Goal: Task Accomplishment & Management: Use online tool/utility

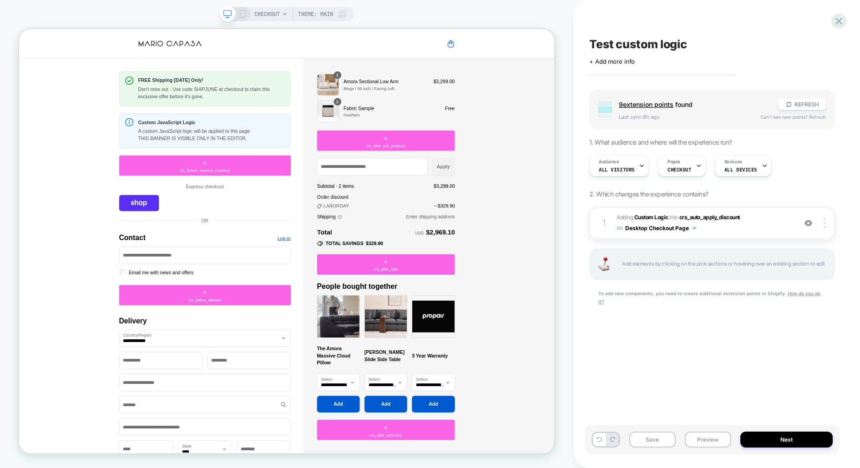
scroll to position [556, 0]
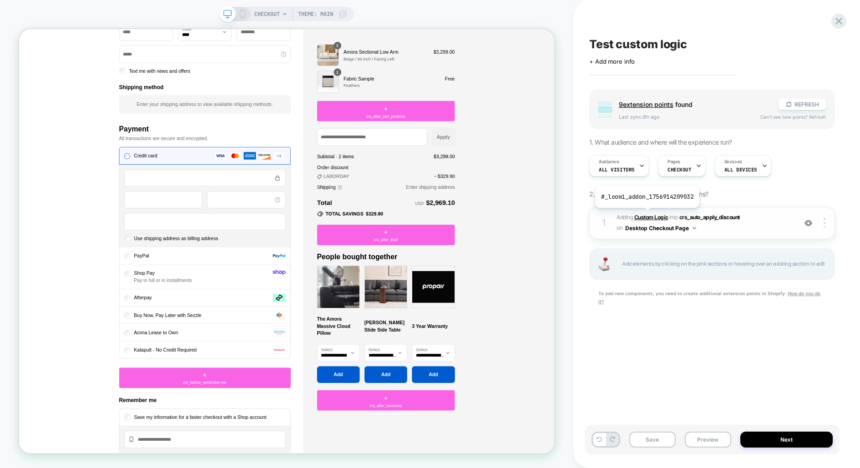
click at [646, 214] on b "Custom Logic" at bounding box center [651, 217] width 34 height 7
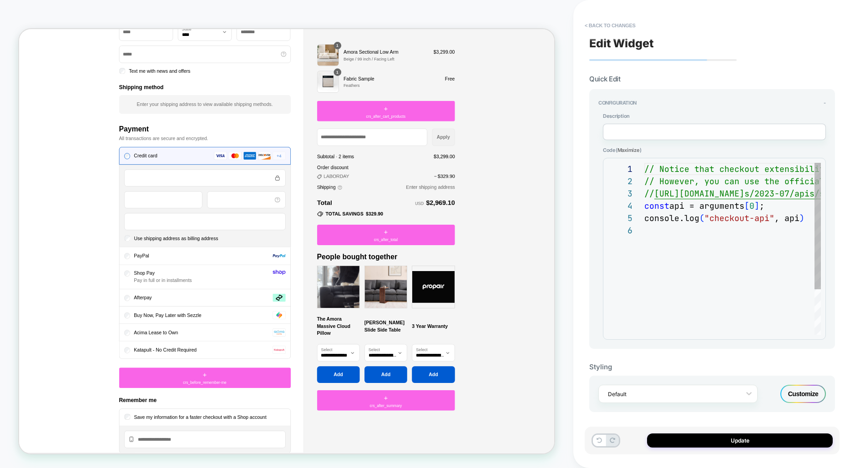
scroll to position [61, 0]
click at [640, 251] on div "1 2 3 4 5 6" at bounding box center [626, 279] width 36 height 233
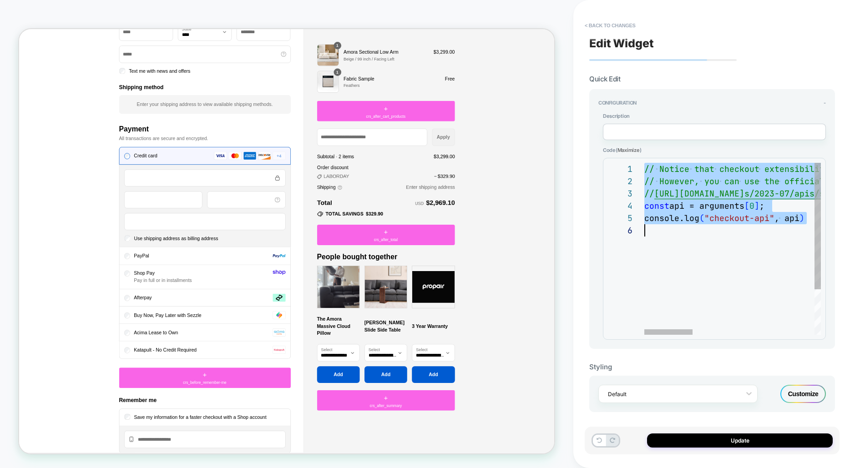
scroll to position [0, 0]
type textarea "** *"
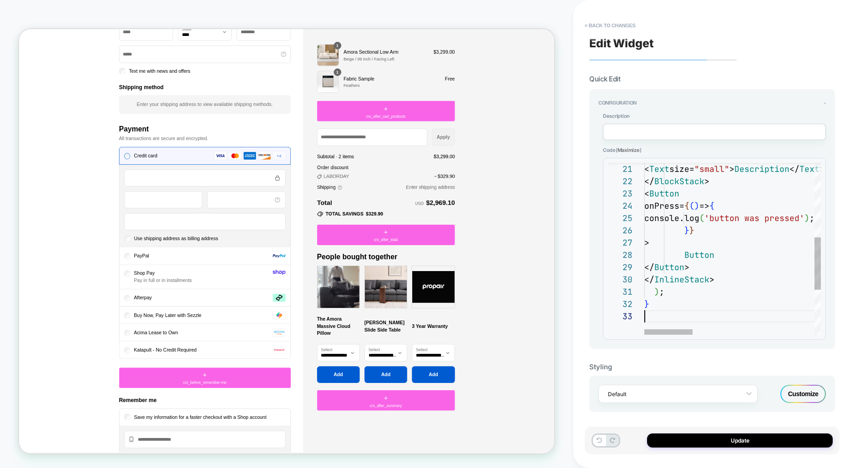
scroll to position [24, 0]
click at [728, 438] on button "Update" at bounding box center [740, 440] width 186 height 14
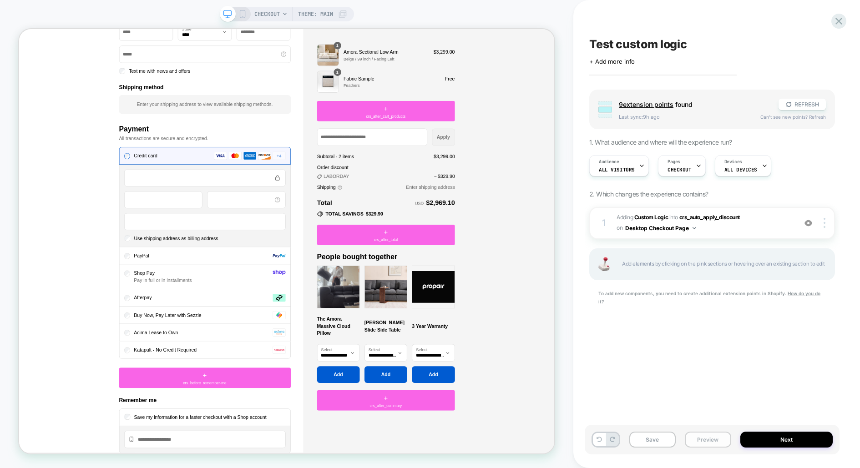
click at [705, 435] on button "Preview" at bounding box center [708, 440] width 46 height 16
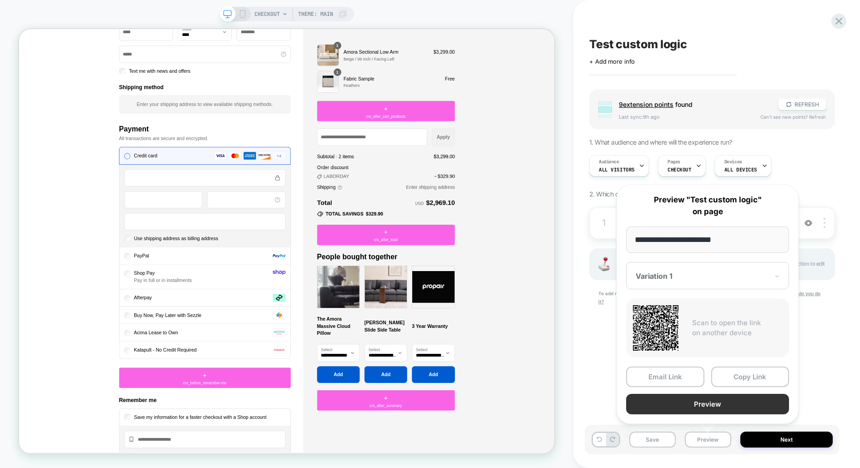
click at [703, 405] on button "Preview" at bounding box center [707, 404] width 163 height 20
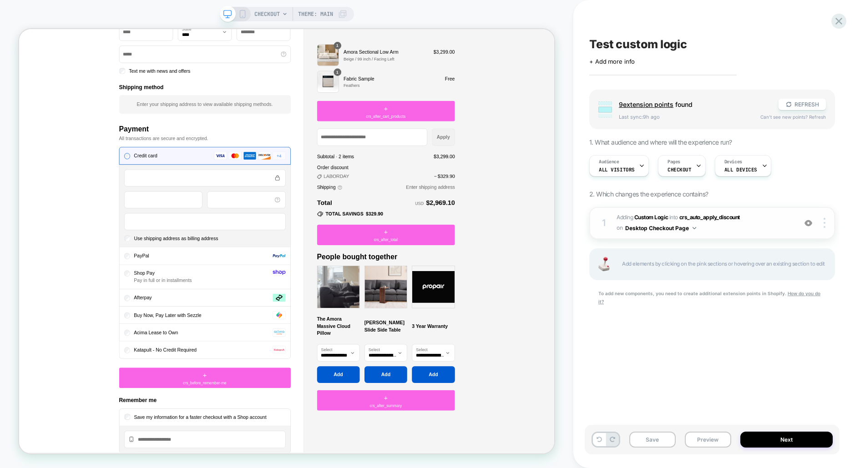
click at [664, 212] on span "#_loomi_addon_1756914209032 Adding Custom Logic INTO crs_auto_apply_discount cr…" at bounding box center [703, 222] width 175 height 21
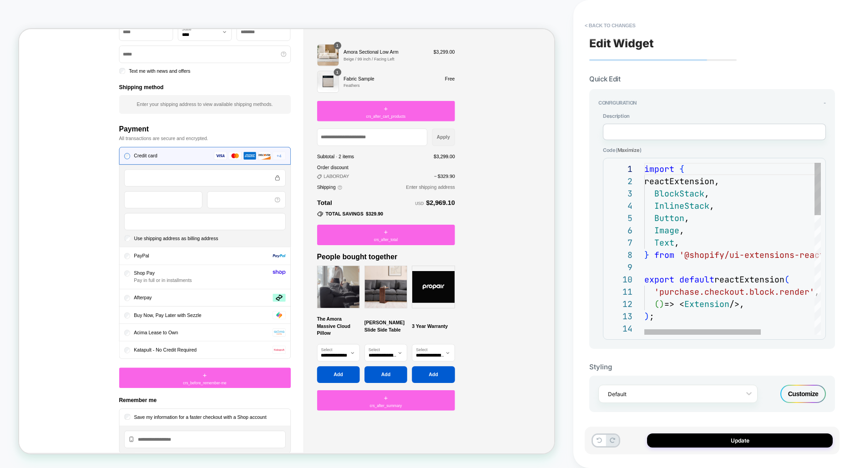
scroll to position [86, 20]
click at [664, 252] on div "import { reactExtension, BlockStack , InlineStack , Button , Image , Text , } f…" at bounding box center [772, 445] width 257 height 565
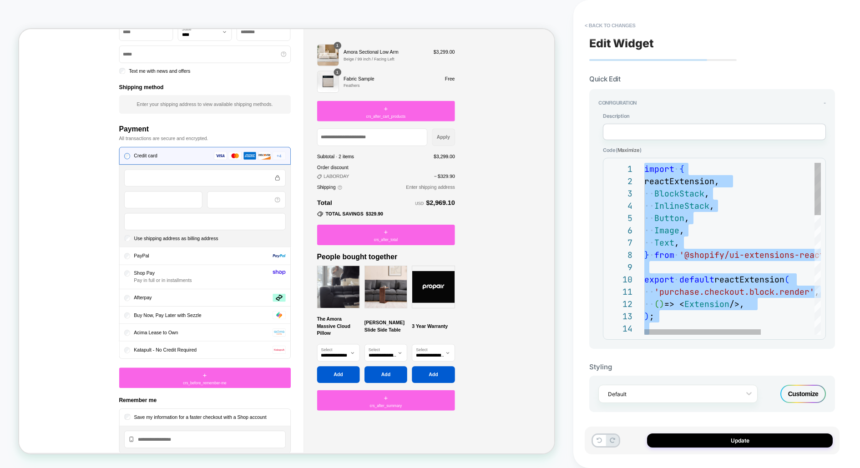
type textarea "**********"
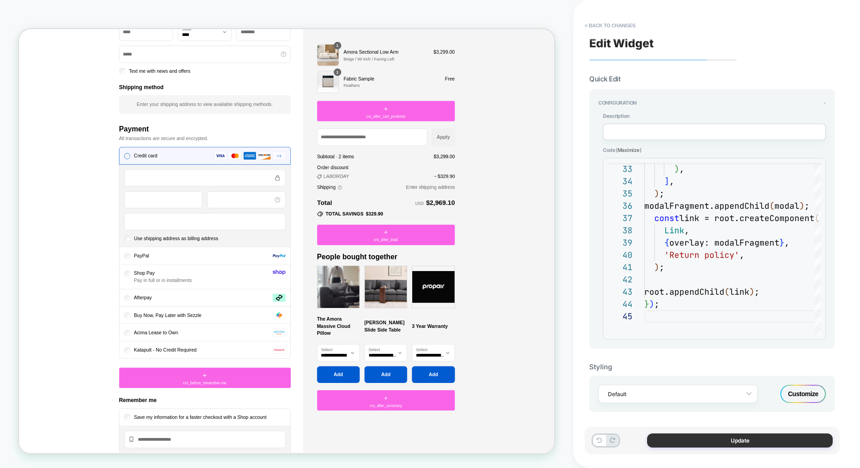
click at [735, 438] on button "Update" at bounding box center [740, 440] width 186 height 14
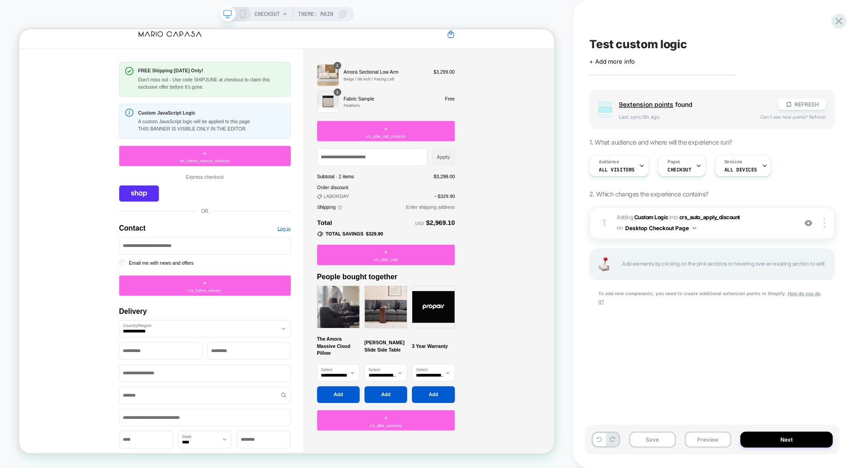
scroll to position [0, 0]
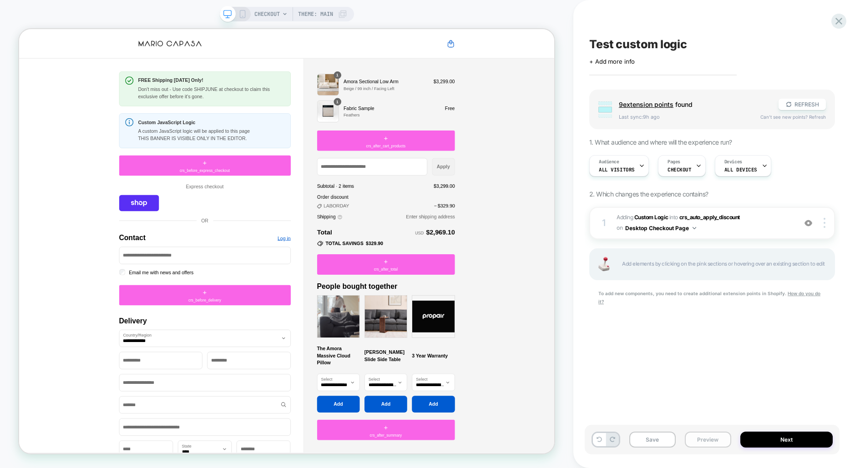
click at [712, 442] on button "Preview" at bounding box center [708, 440] width 46 height 16
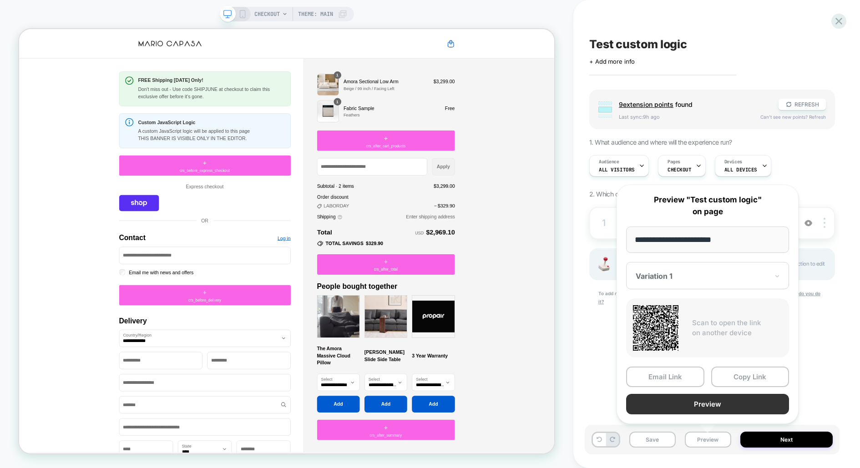
click at [712, 403] on button "Preview" at bounding box center [707, 404] width 163 height 20
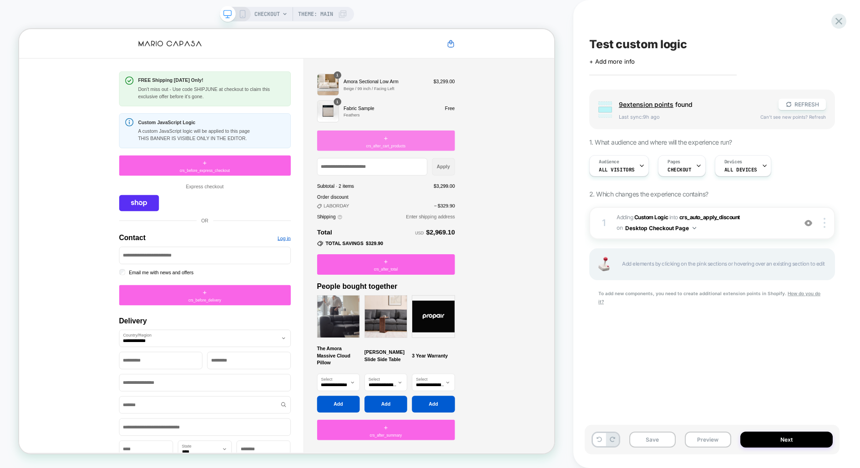
click at [505, 183] on span "crs_after_cart_products" at bounding box center [508, 185] width 53 height 8
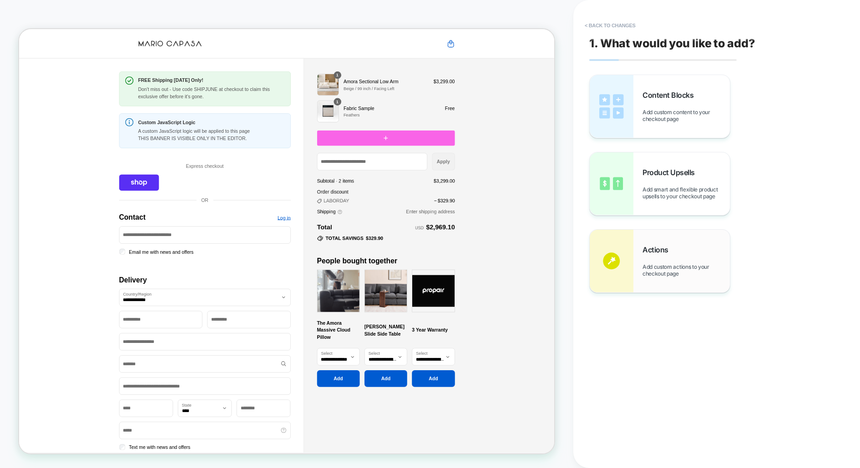
click at [653, 244] on div "Actions Add custom actions to your checkout page" at bounding box center [659, 261] width 140 height 63
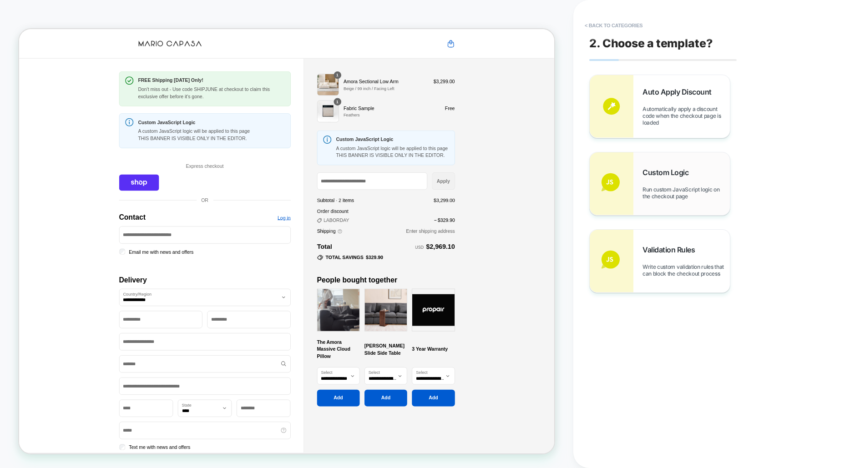
click at [652, 202] on div "Custom Logic Run custom JavaScript logic on the checkout page" at bounding box center [659, 183] width 140 height 63
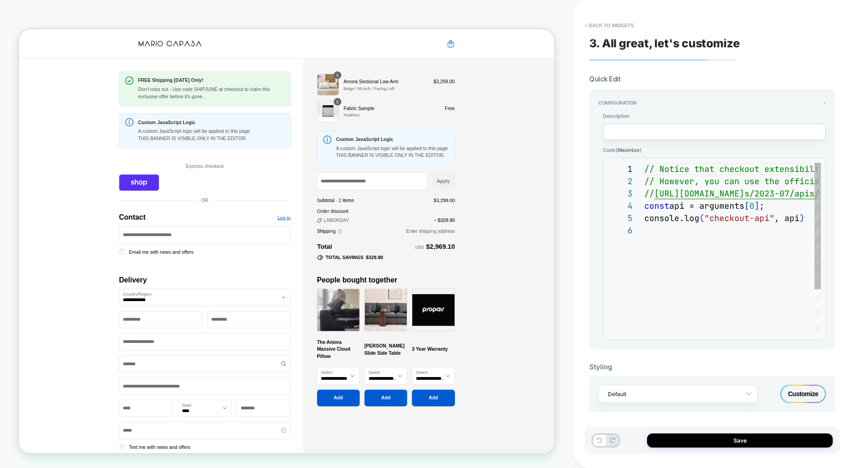
scroll to position [61, 0]
click at [596, 21] on button "< Back to widgets" at bounding box center [609, 25] width 58 height 15
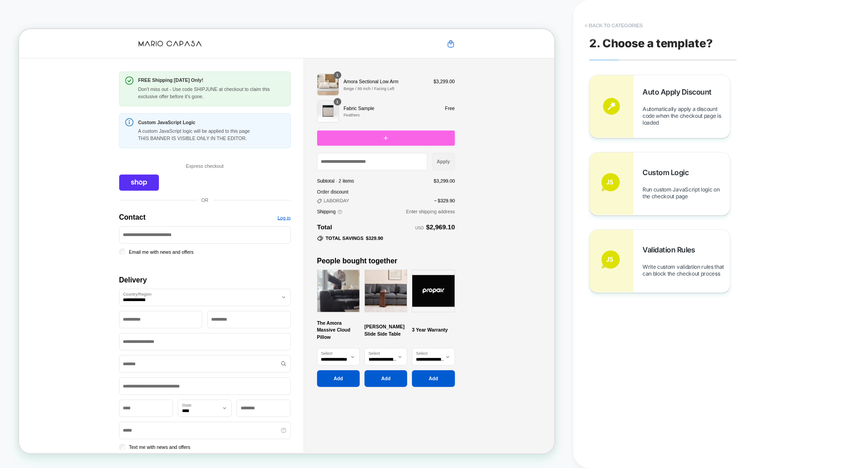
click at [623, 22] on button "< Back to categories" at bounding box center [613, 25] width 67 height 15
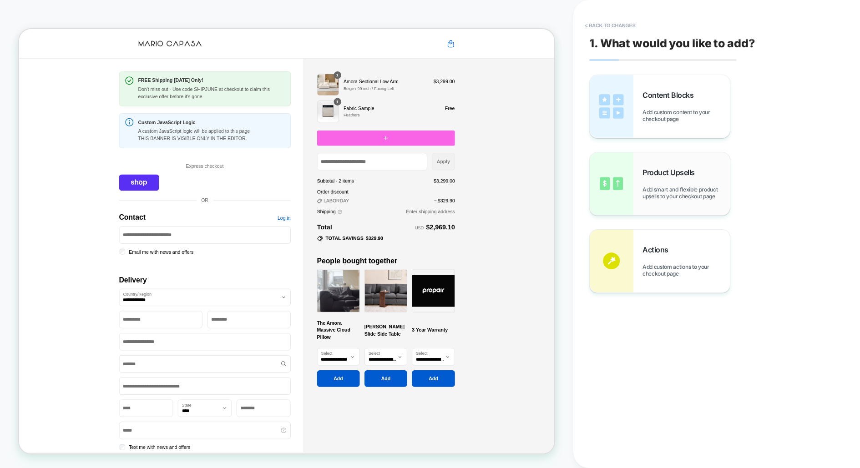
click at [646, 169] on span "Product Upsells" at bounding box center [670, 172] width 57 height 9
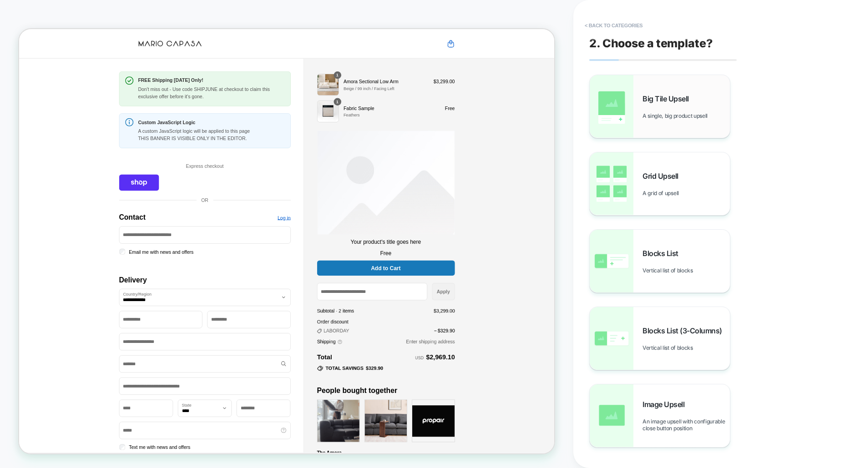
scroll to position [25, 0]
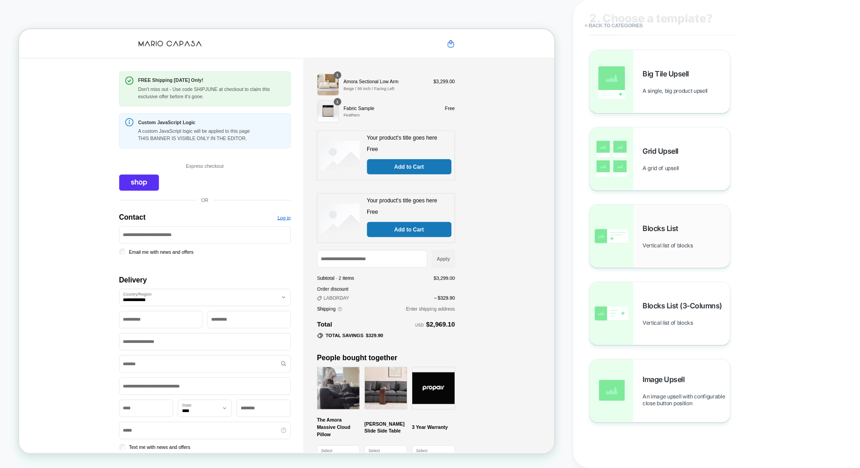
click at [645, 226] on span "Blocks List" at bounding box center [662, 228] width 40 height 9
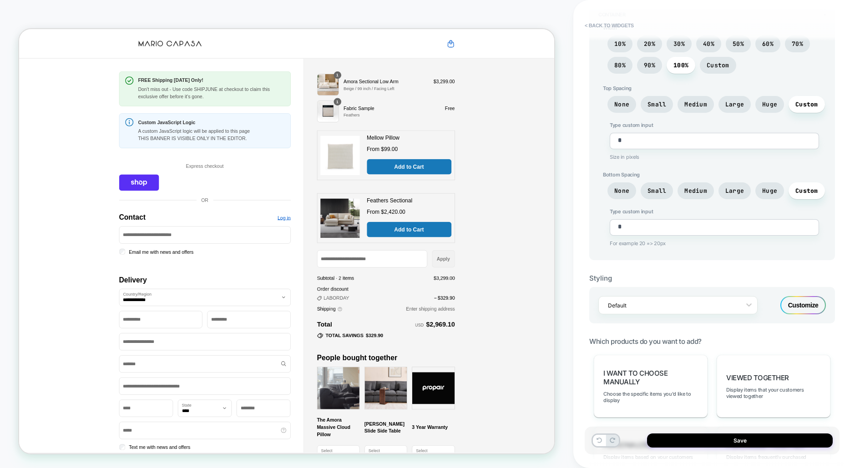
scroll to position [333, 0]
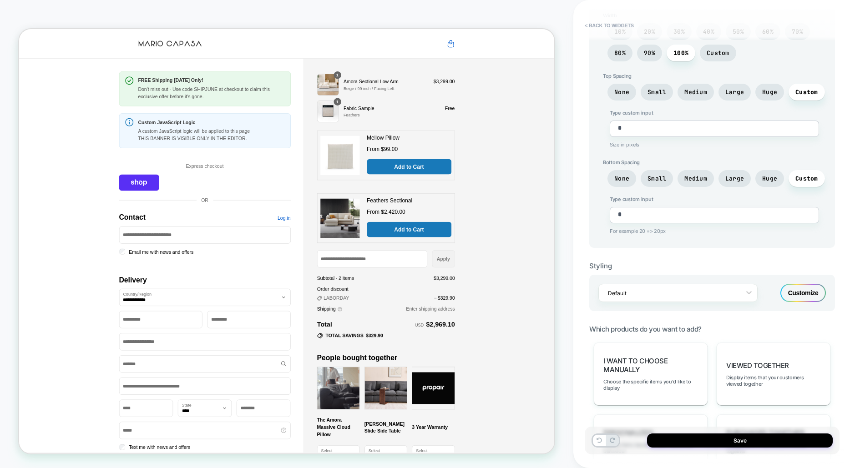
click at [807, 284] on div "Customize" at bounding box center [802, 293] width 45 height 18
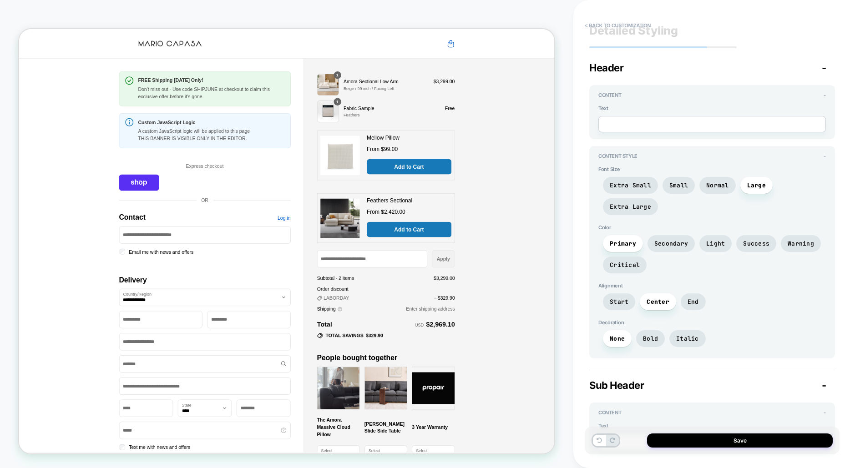
scroll to position [0, 0]
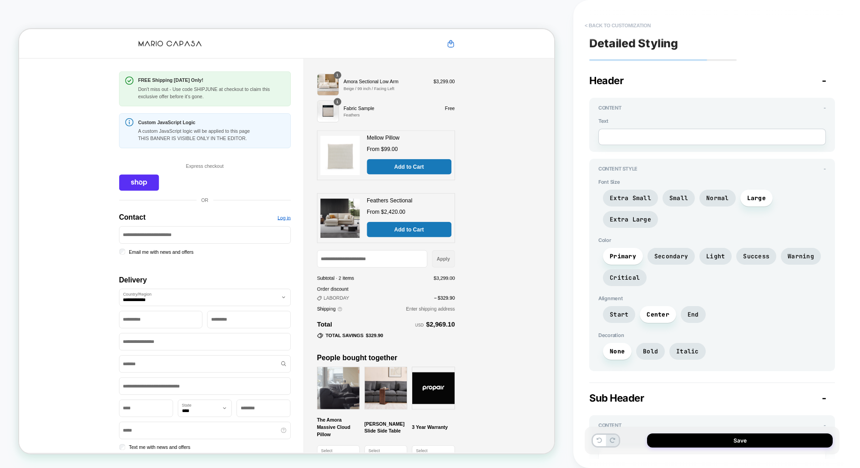
click at [612, 24] on button "< Back to customization" at bounding box center [617, 25] width 75 height 15
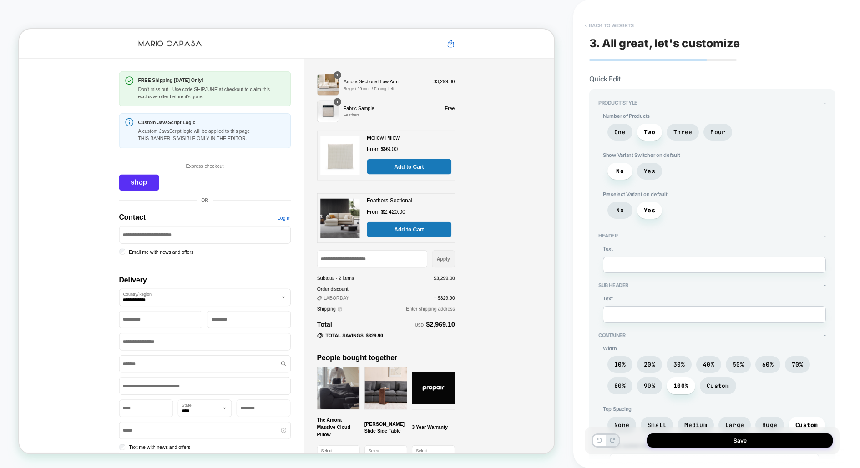
click at [601, 23] on button "< Back to widgets" at bounding box center [609, 25] width 58 height 15
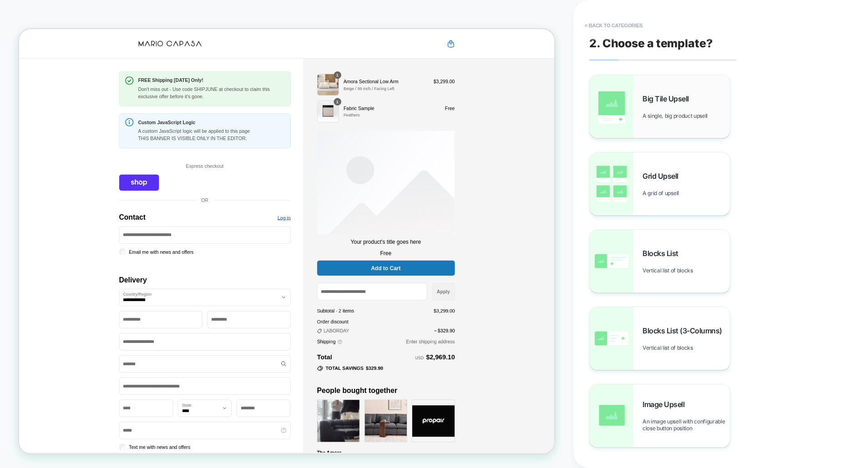
click at [640, 101] on div "Big Tile Upsell A single, big product upsell" at bounding box center [659, 106] width 140 height 63
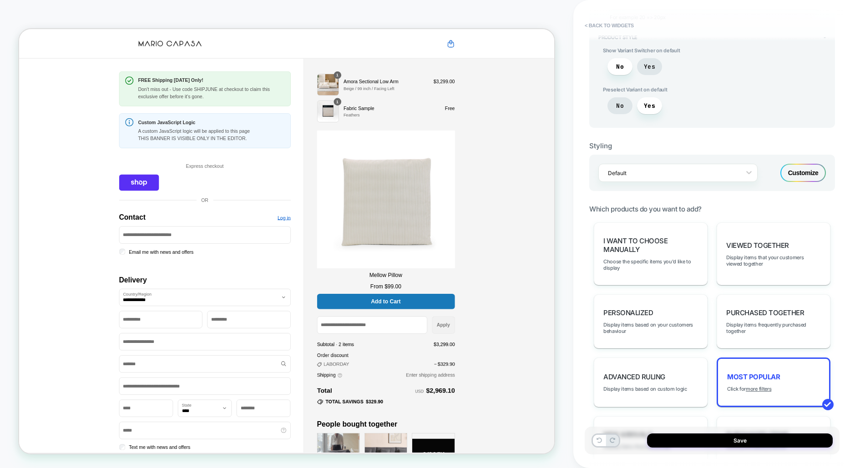
scroll to position [522, 0]
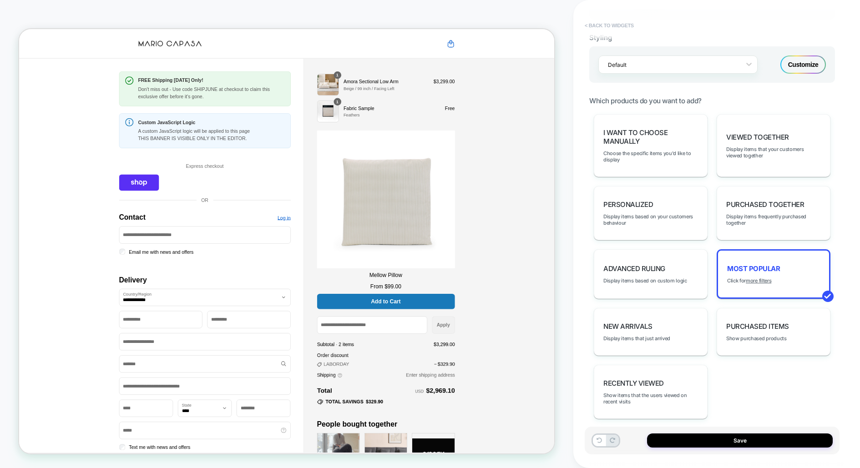
click at [614, 26] on button "< Back to widgets" at bounding box center [609, 25] width 58 height 15
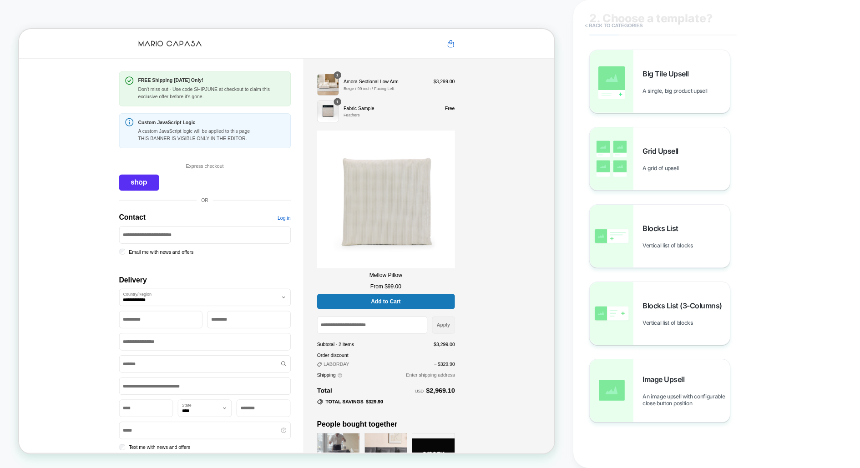
scroll to position [25, 0]
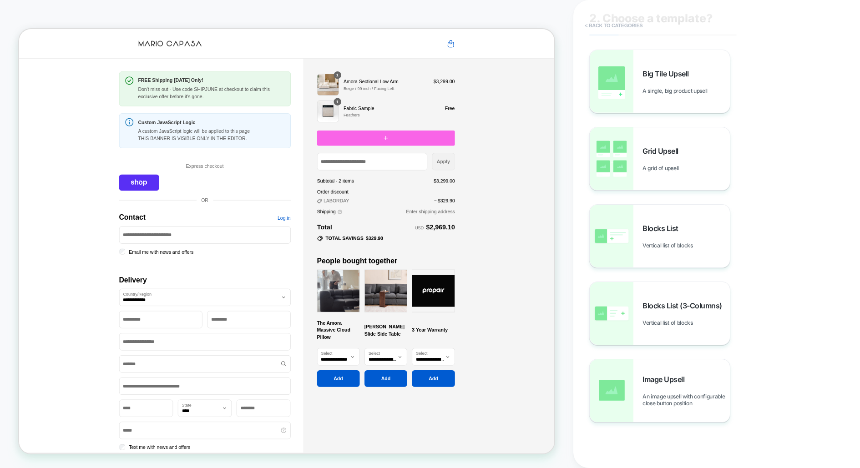
click at [614, 23] on button "< Back to categories" at bounding box center [613, 25] width 67 height 15
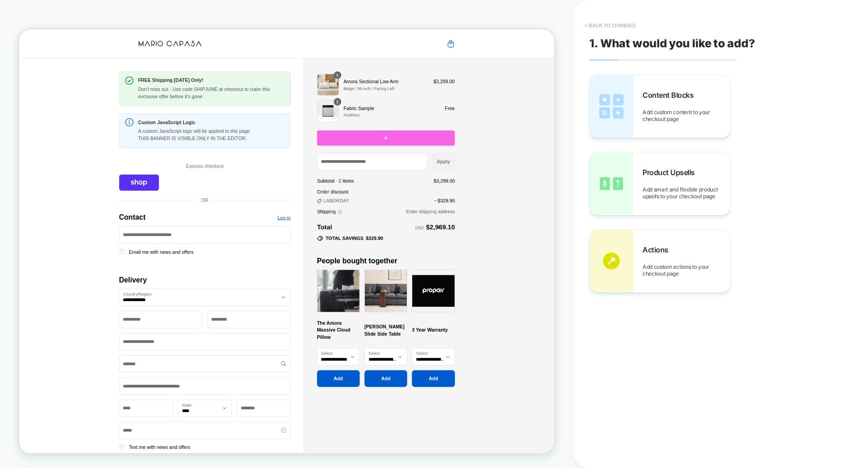
scroll to position [0, 0]
click at [622, 110] on img at bounding box center [611, 106] width 44 height 63
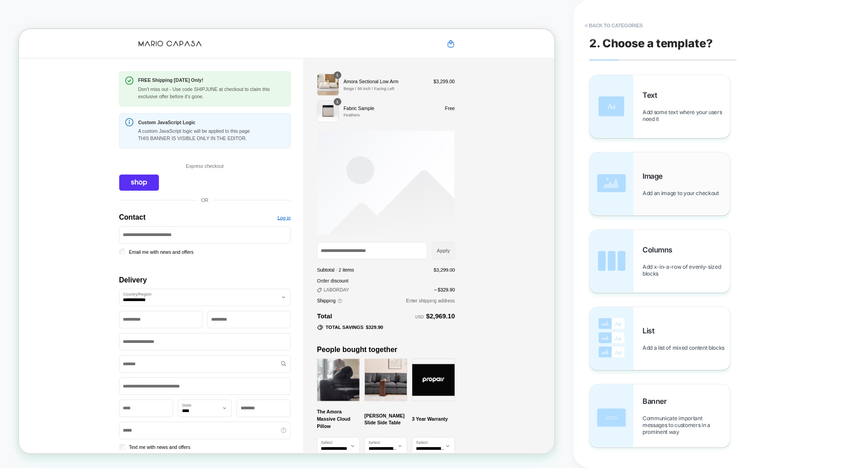
scroll to position [25, 0]
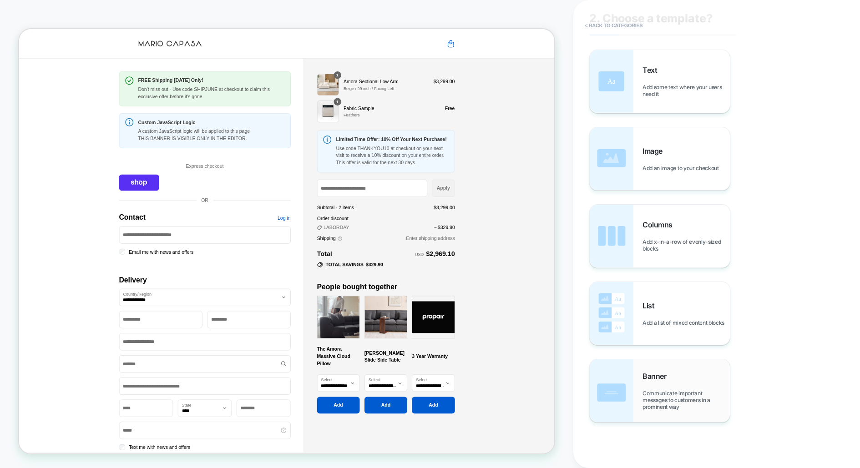
click at [623, 389] on img at bounding box center [611, 390] width 44 height 63
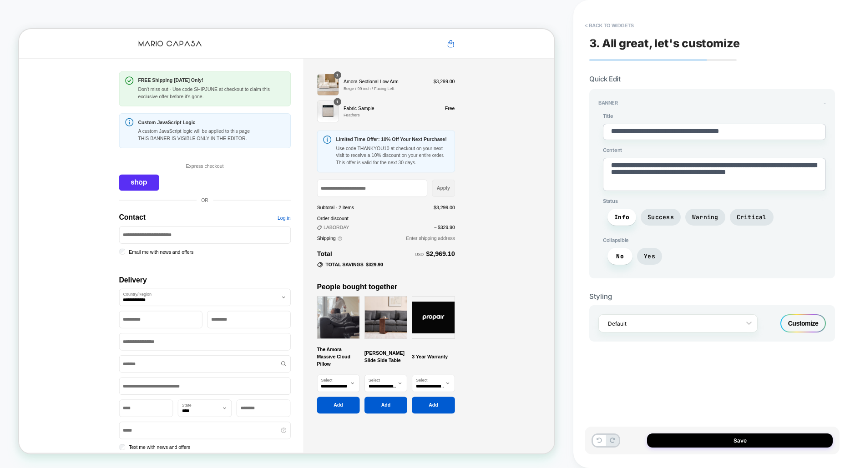
click at [806, 315] on div "Customize" at bounding box center [802, 323] width 45 height 18
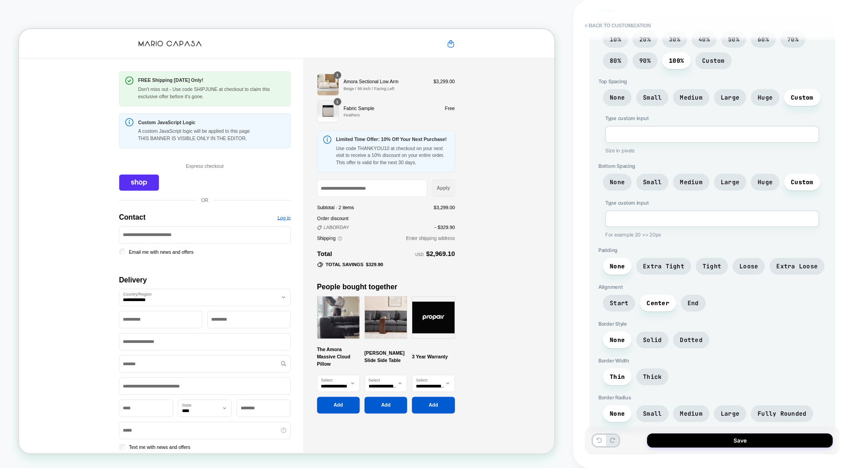
scroll to position [697, 0]
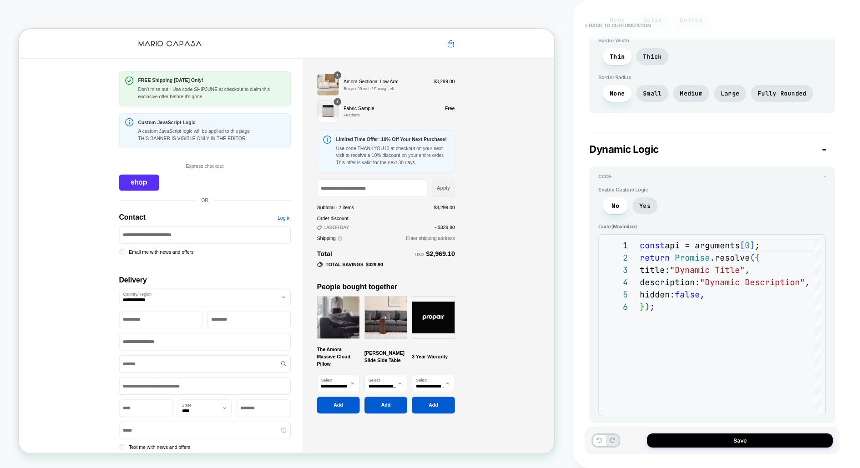
drag, startPoint x: 661, startPoint y: 140, endPoint x: 586, endPoint y: 139, distance: 75.1
click at [586, 139] on div "**********" at bounding box center [711, 234] width 255 height 450
click at [618, 30] on button "< Back to customization" at bounding box center [617, 25] width 75 height 15
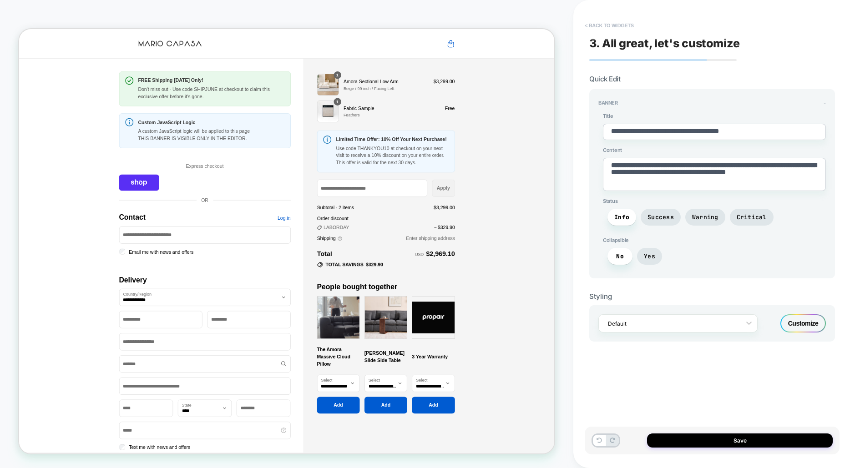
click at [618, 28] on button "< Back to widgets" at bounding box center [609, 25] width 58 height 15
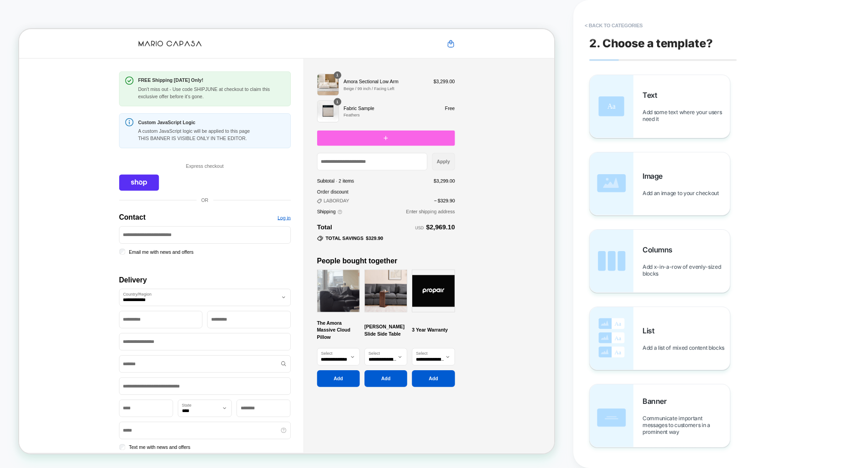
scroll to position [25, 0]
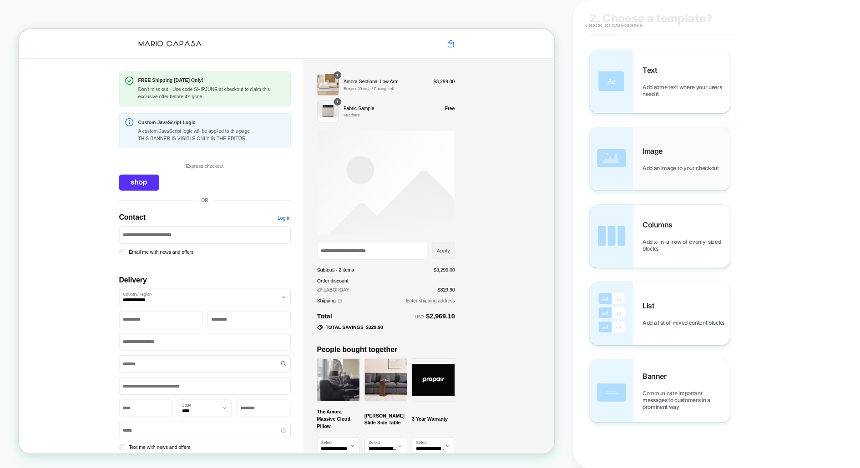
click at [656, 151] on span "Image" at bounding box center [654, 150] width 25 height 9
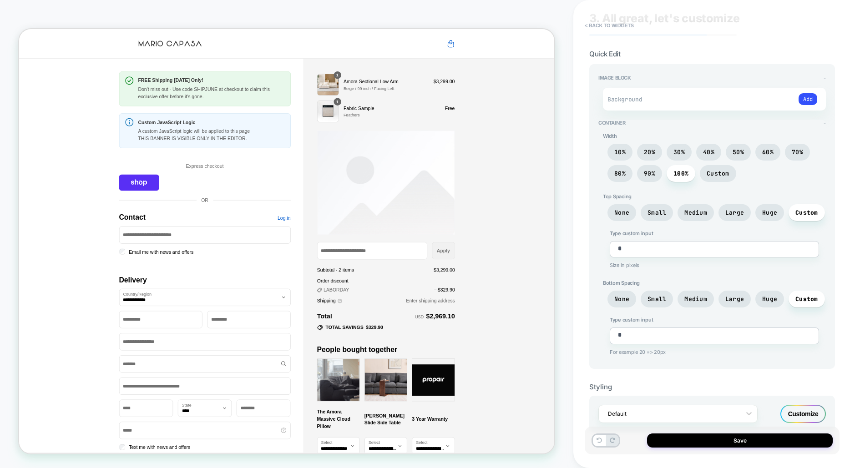
scroll to position [30, 0]
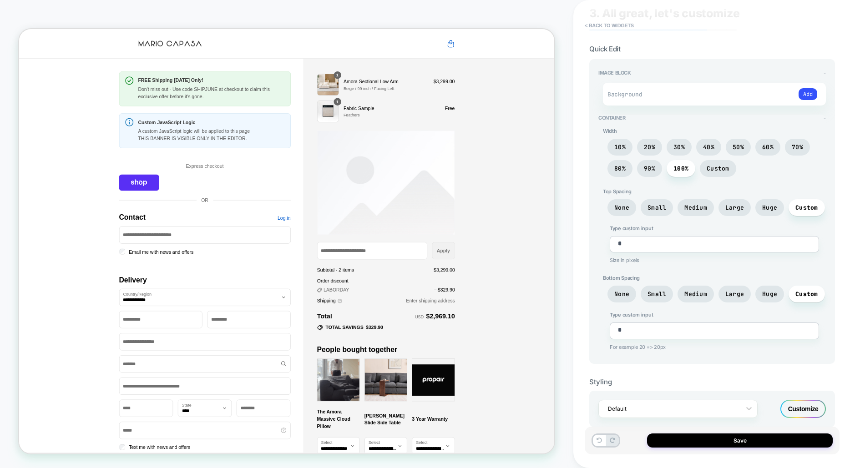
click at [809, 401] on div "Customize" at bounding box center [802, 409] width 45 height 18
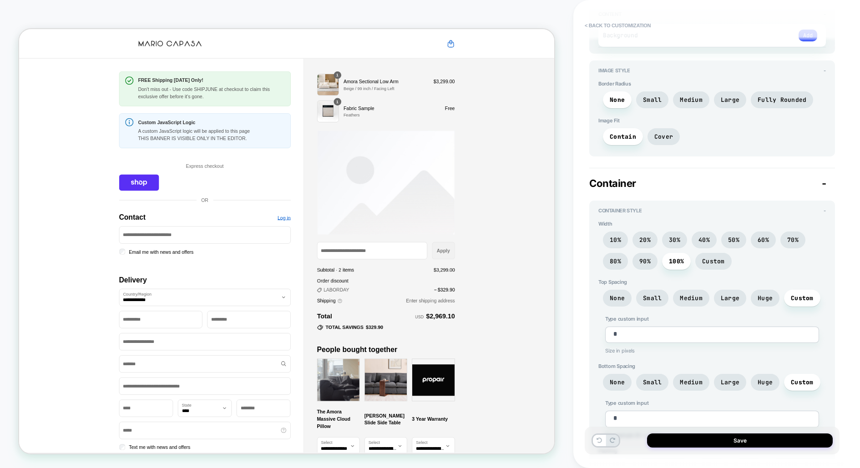
scroll to position [0, 0]
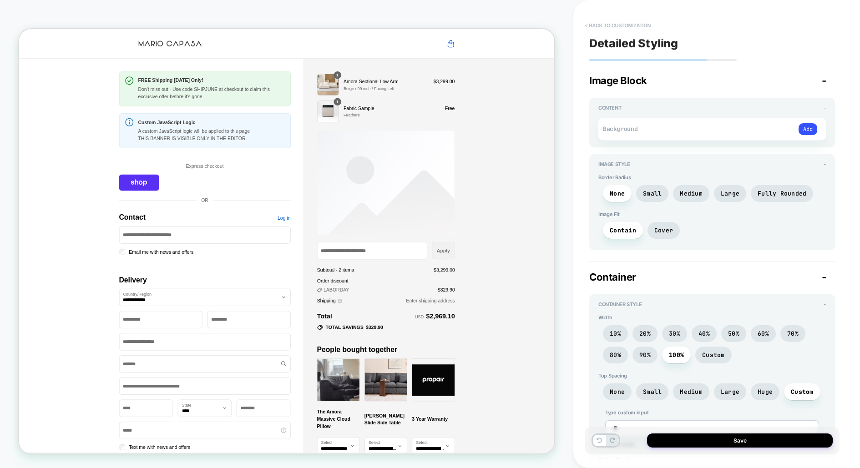
click at [599, 26] on button "< Back to customization" at bounding box center [617, 25] width 75 height 15
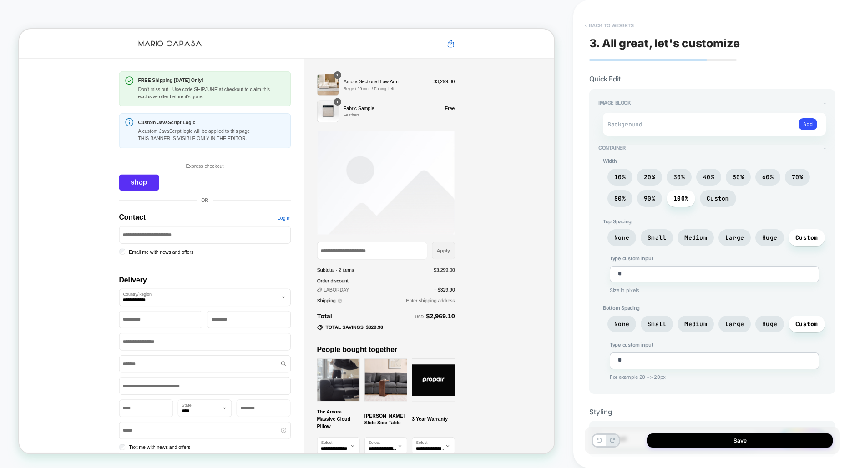
click at [619, 21] on button "< Back to widgets" at bounding box center [609, 25] width 58 height 15
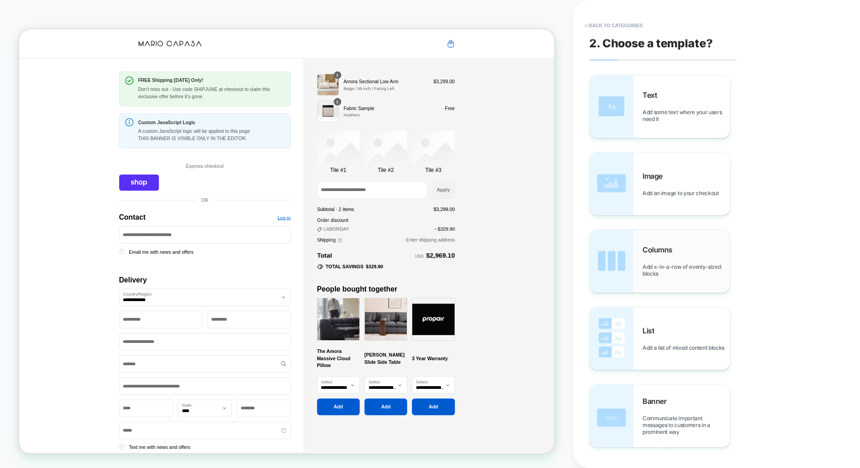
click at [654, 253] on span "Columns" at bounding box center [659, 249] width 35 height 9
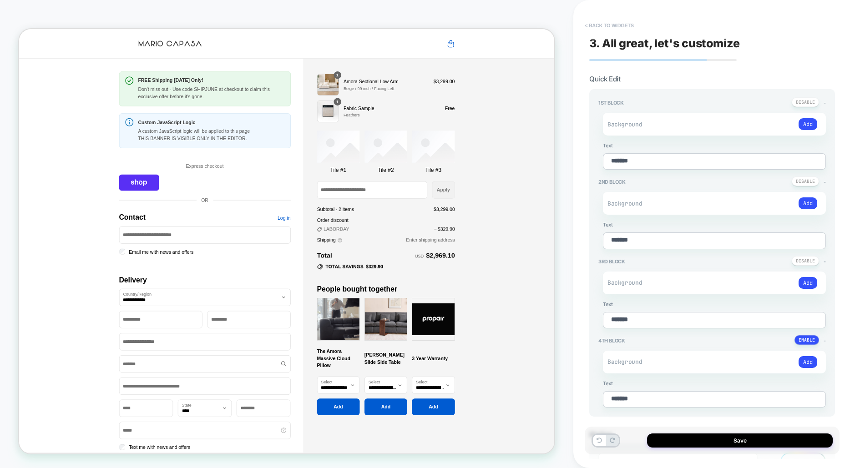
click at [604, 27] on button "< Back to widgets" at bounding box center [609, 25] width 58 height 15
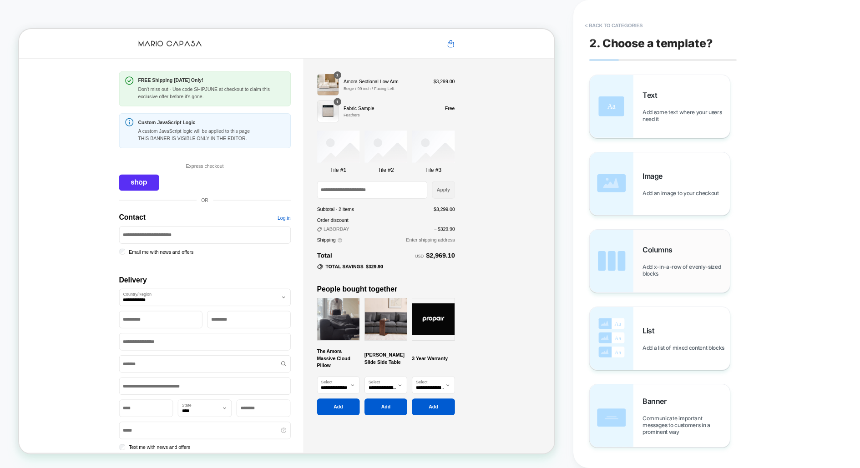
scroll to position [25, 0]
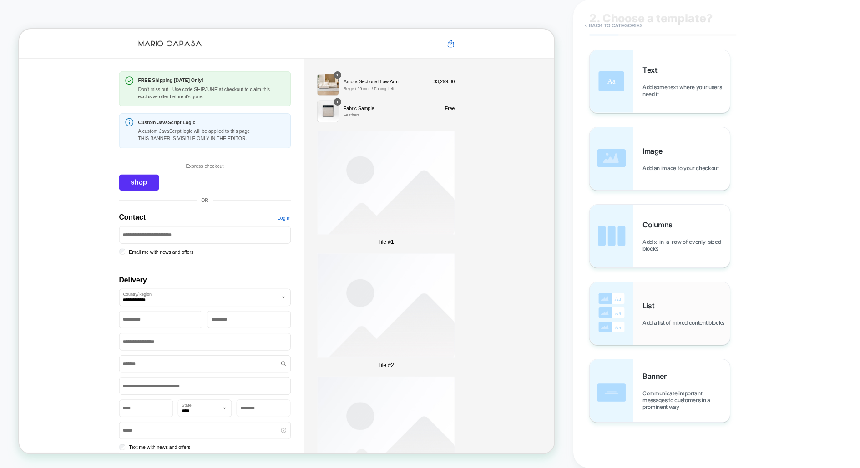
click at [649, 301] on span "List" at bounding box center [650, 305] width 16 height 9
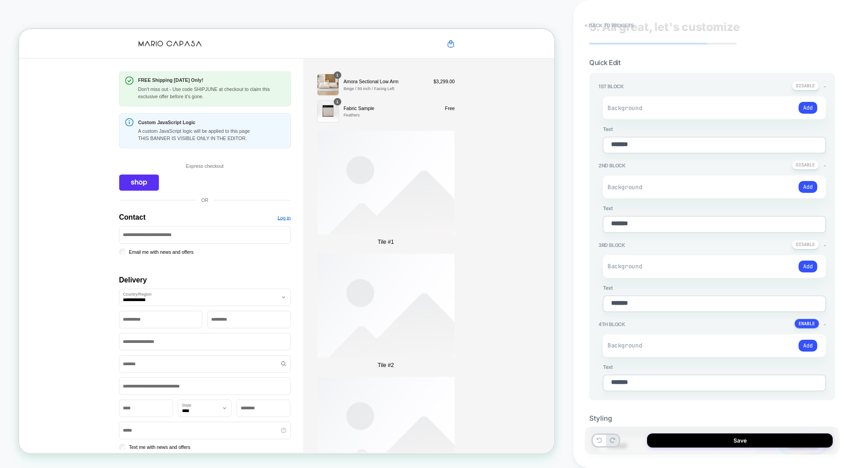
scroll to position [0, 0]
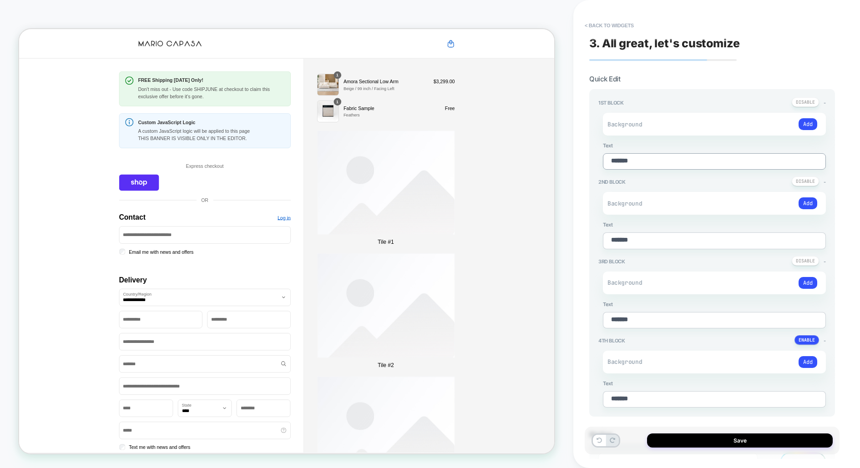
click at [661, 158] on textarea "*******" at bounding box center [714, 161] width 223 height 16
drag, startPoint x: 675, startPoint y: 191, endPoint x: 721, endPoint y: 206, distance: 49.1
click at [737, 197] on div "Add" at bounding box center [747, 203] width 140 height 14
click at [799, 179] on button at bounding box center [804, 181] width 27 height 10
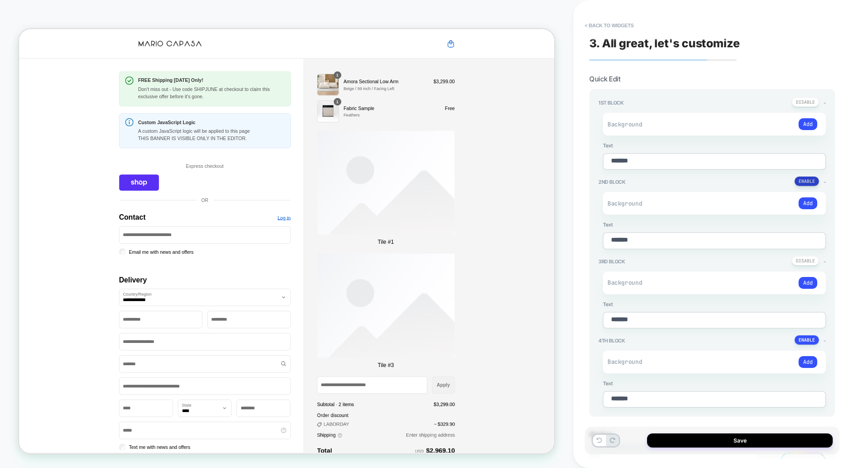
click at [799, 179] on button at bounding box center [806, 181] width 25 height 10
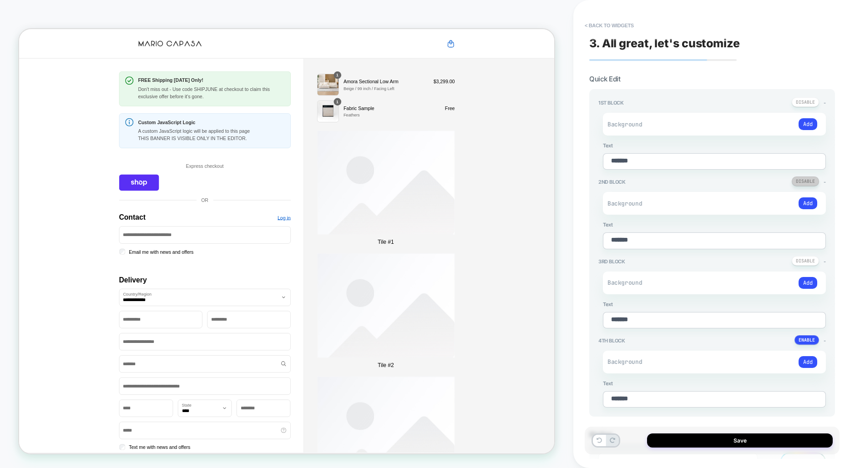
click at [798, 179] on button at bounding box center [804, 181] width 27 height 10
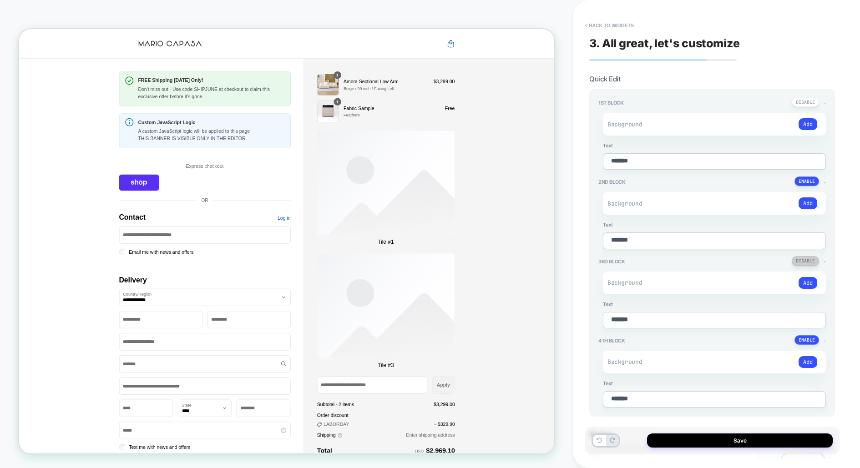
click at [810, 257] on button at bounding box center [804, 261] width 27 height 10
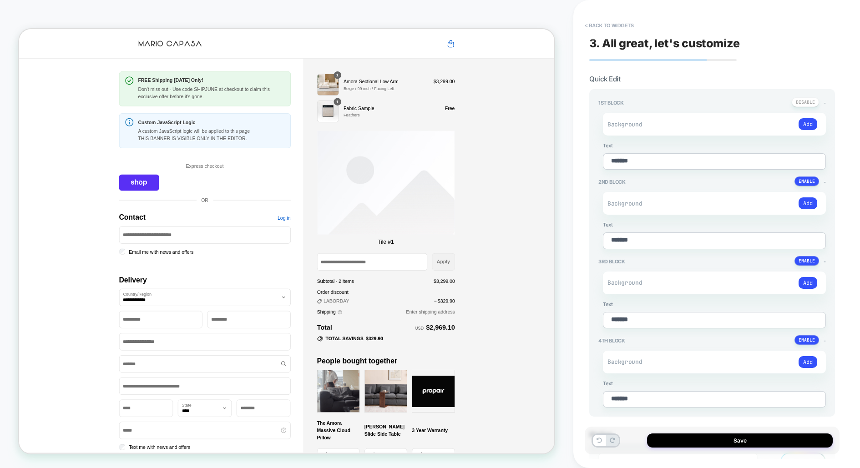
click at [775, 125] on div "Add" at bounding box center [747, 124] width 140 height 14
click at [705, 125] on div "Add" at bounding box center [747, 124] width 140 height 14
click at [662, 166] on textarea "*******" at bounding box center [714, 161] width 223 height 16
type textarea "*"
click at [624, 23] on button "< Back to widgets" at bounding box center [609, 25] width 58 height 15
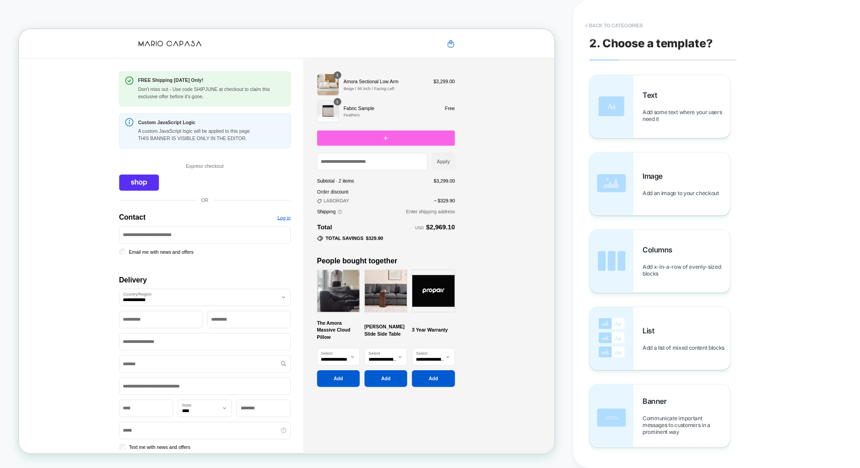
click at [598, 29] on button "< Back to categories" at bounding box center [613, 25] width 67 height 15
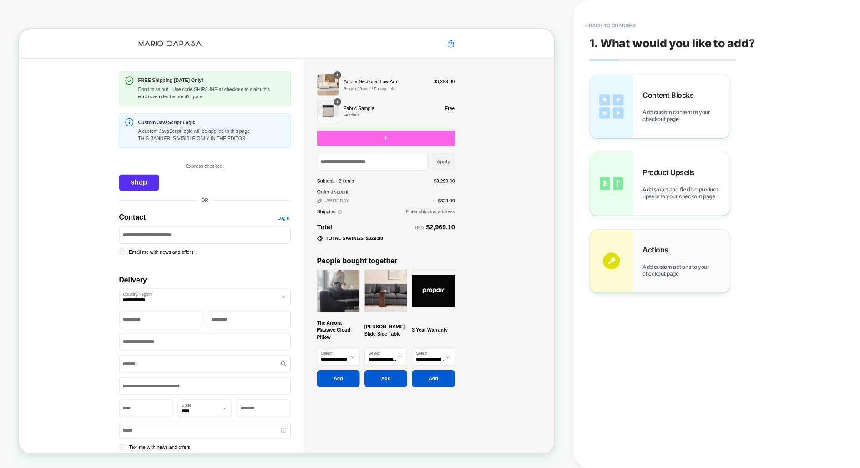
click at [638, 243] on div "Actions Add custom actions to your checkout page" at bounding box center [659, 261] width 140 height 63
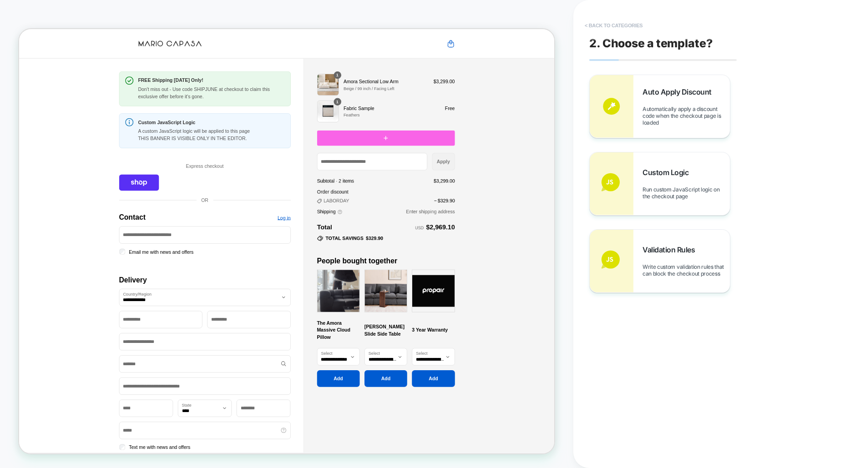
click at [603, 29] on button "< Back to categories" at bounding box center [613, 25] width 67 height 15
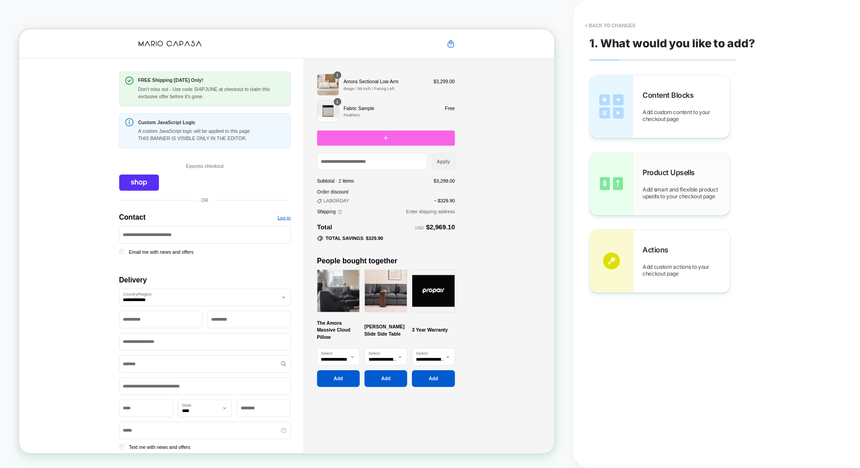
click at [629, 209] on img at bounding box center [611, 183] width 44 height 63
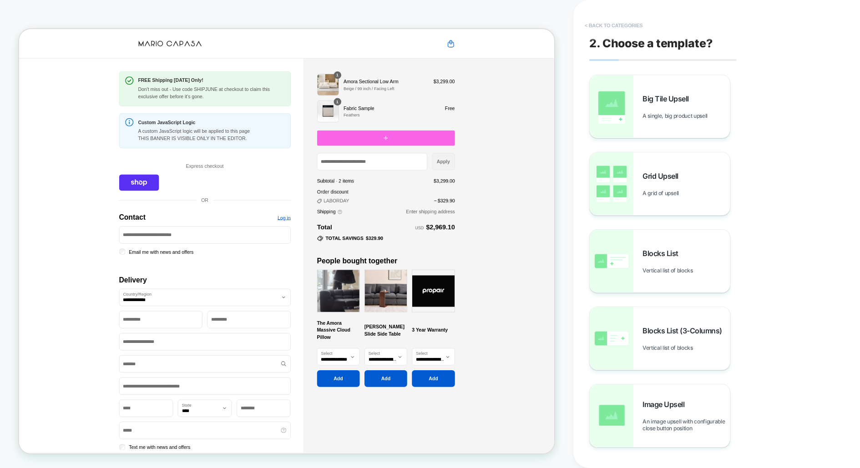
click at [612, 20] on button "< Back to categories" at bounding box center [613, 25] width 67 height 15
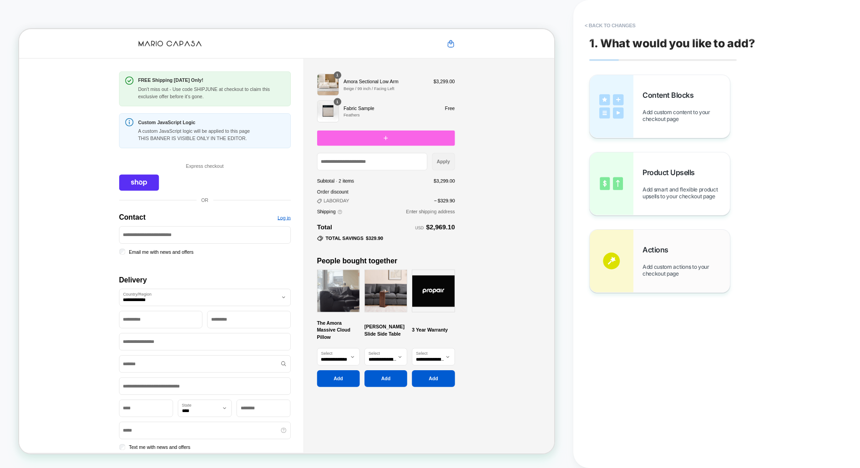
click at [653, 263] on div "Actions Add custom actions to your checkout page" at bounding box center [685, 261] width 87 height 32
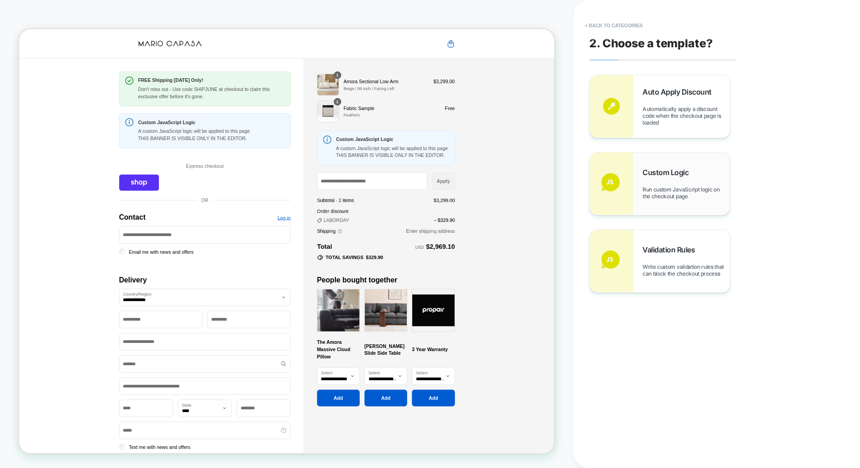
click at [655, 176] on span "Custom Logic" at bounding box center [667, 172] width 50 height 9
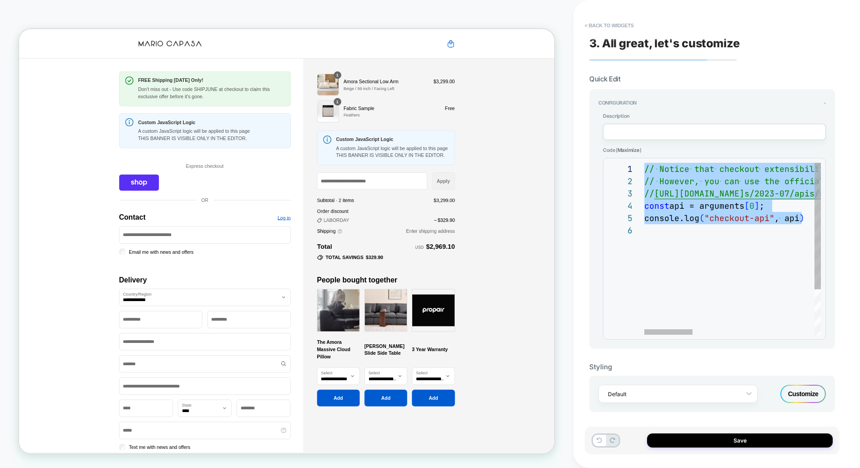
drag, startPoint x: 802, startPoint y: 213, endPoint x: 632, endPoint y: 152, distance: 180.7
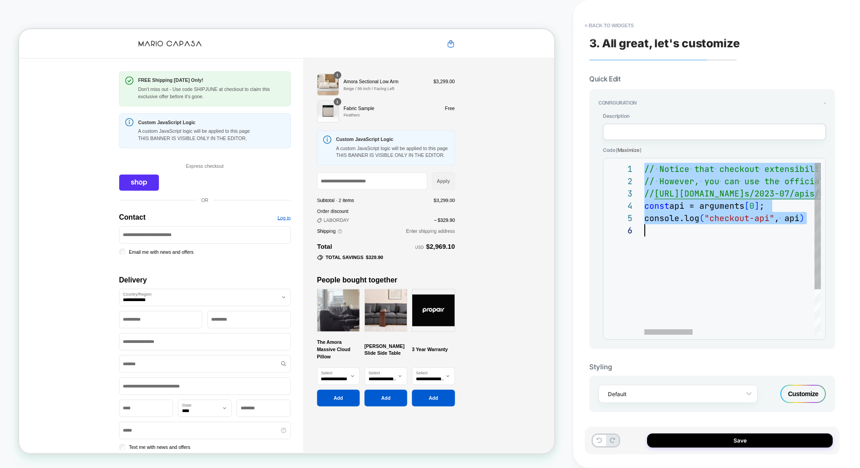
type textarea "**********"
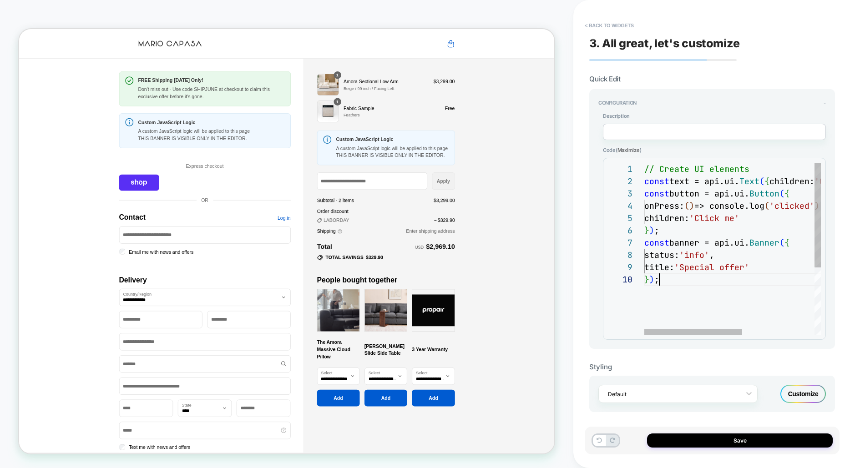
scroll to position [111, 14]
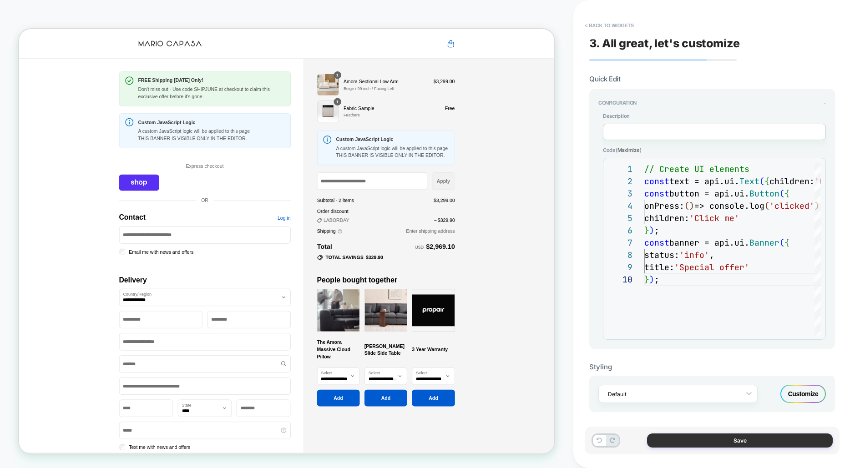
click at [746, 440] on button "Save" at bounding box center [740, 440] width 186 height 14
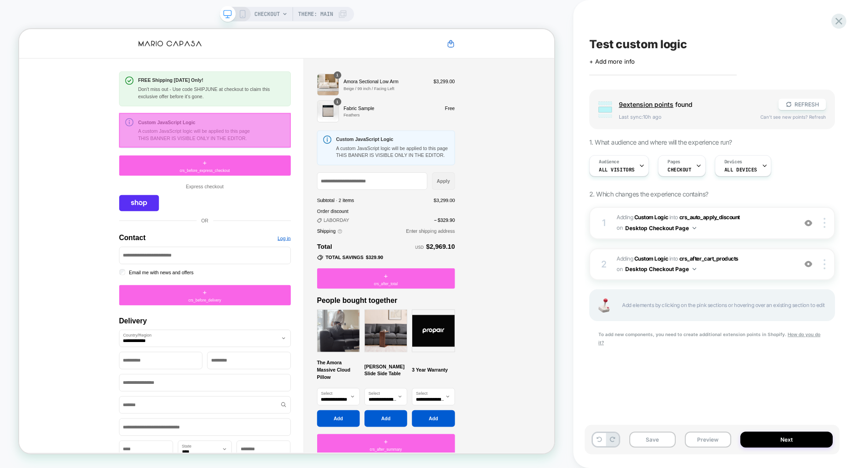
click at [297, 159] on div at bounding box center [266, 164] width 229 height 46
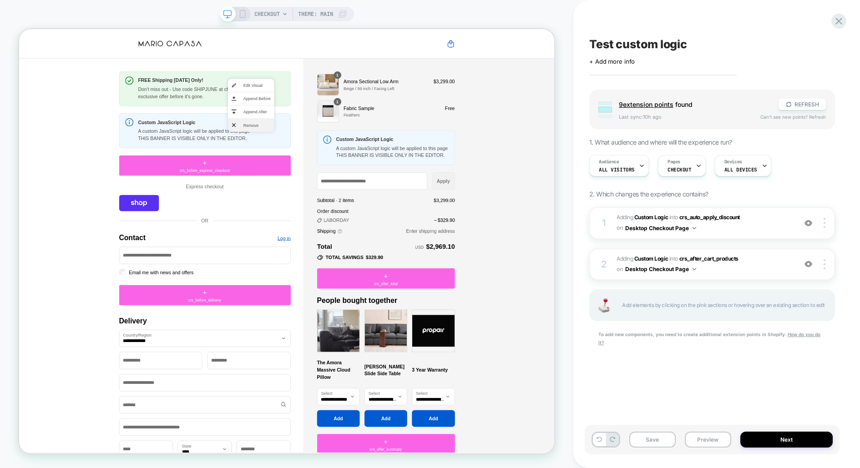
click at [318, 158] on span "Remove" at bounding box center [336, 157] width 36 height 8
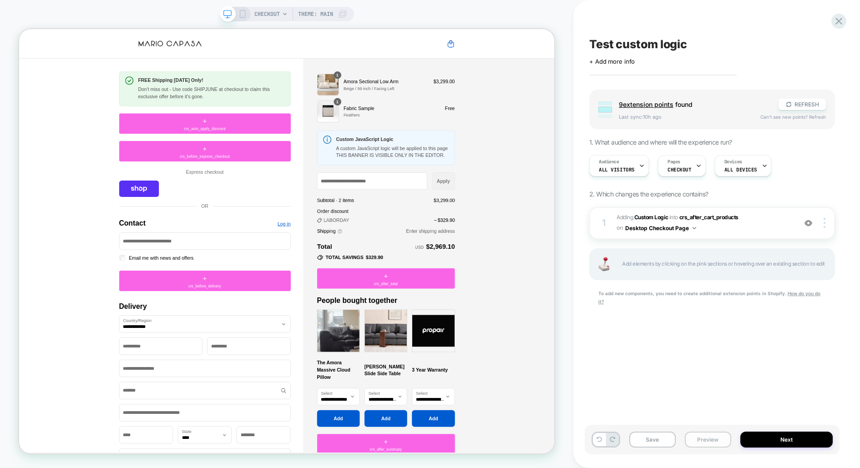
click at [710, 440] on button "Preview" at bounding box center [708, 440] width 46 height 16
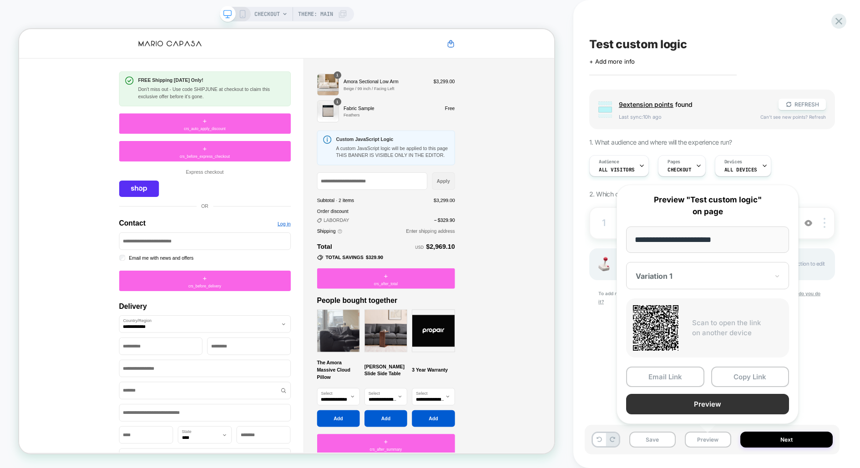
click at [710, 403] on button "Preview" at bounding box center [707, 404] width 163 height 20
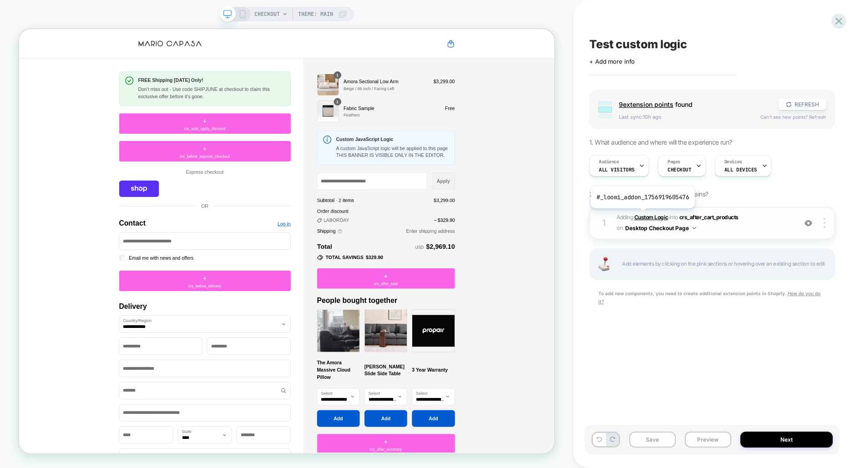
click at [641, 215] on b "Custom Logic" at bounding box center [651, 217] width 34 height 7
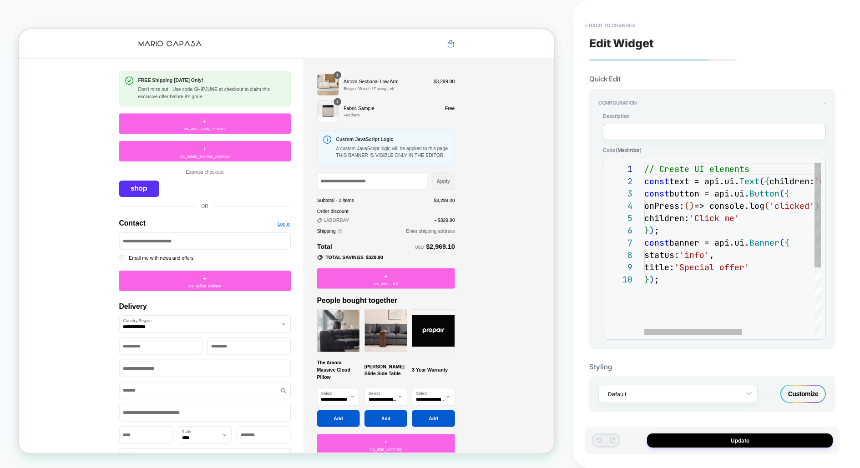
scroll to position [86, 83]
click at [738, 250] on div "const text = api.ui. Text ( { children: 'Custom message' } ) ; const button = a…" at bounding box center [797, 304] width 306 height 282
click at [654, 227] on div "const text = api.ui. Text ( { children: 'Custom message' } ) ; const button = a…" at bounding box center [797, 304] width 306 height 282
type textarea "**********"
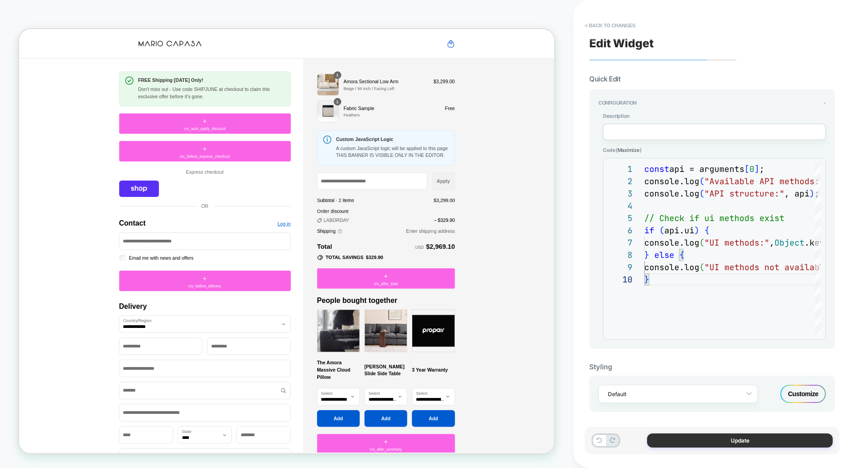
click at [693, 441] on button "Update" at bounding box center [740, 440] width 186 height 14
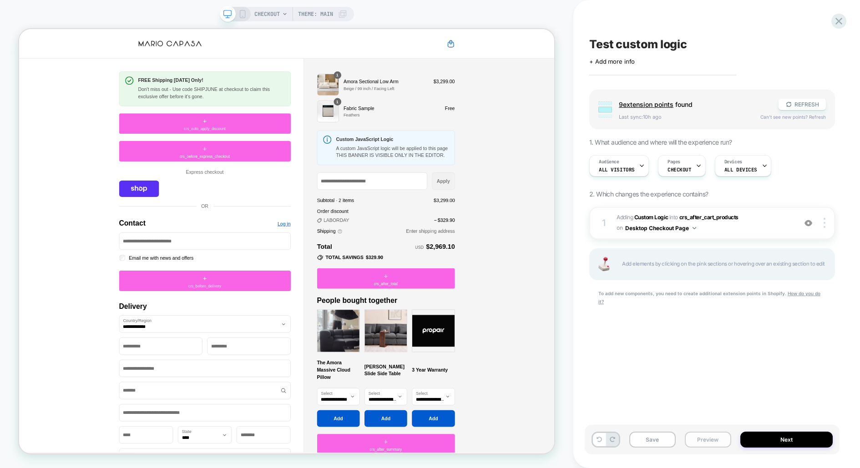
click at [710, 438] on button "Preview" at bounding box center [708, 440] width 46 height 16
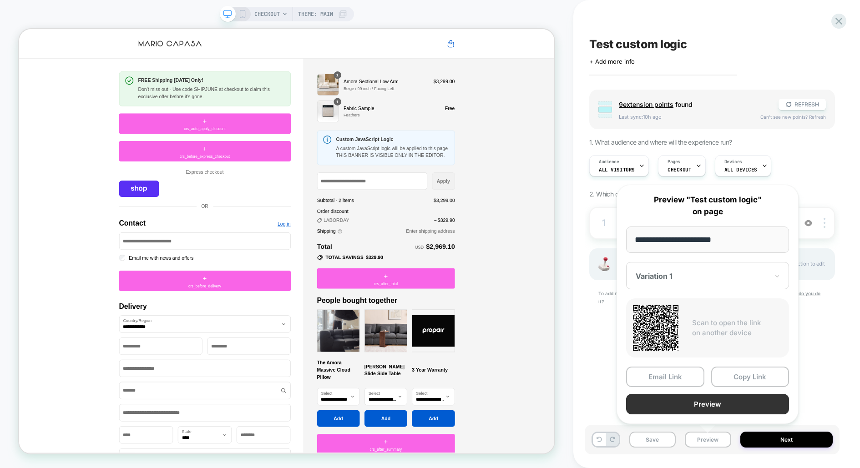
click at [704, 405] on button "Preview" at bounding box center [707, 404] width 163 height 20
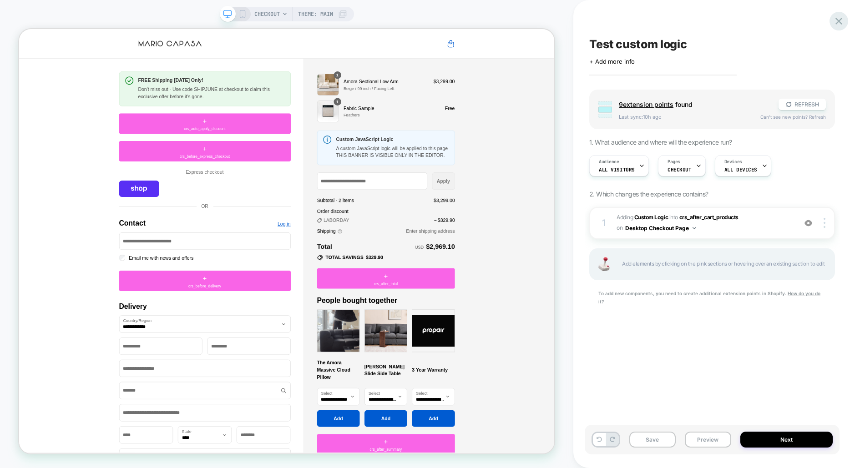
click at [833, 18] on icon at bounding box center [838, 21] width 12 height 12
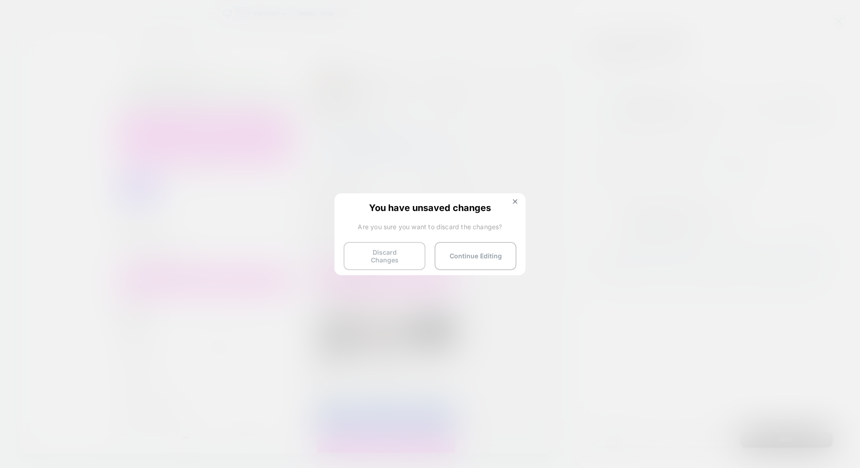
click at [398, 246] on button "Discard Changes" at bounding box center [384, 256] width 82 height 28
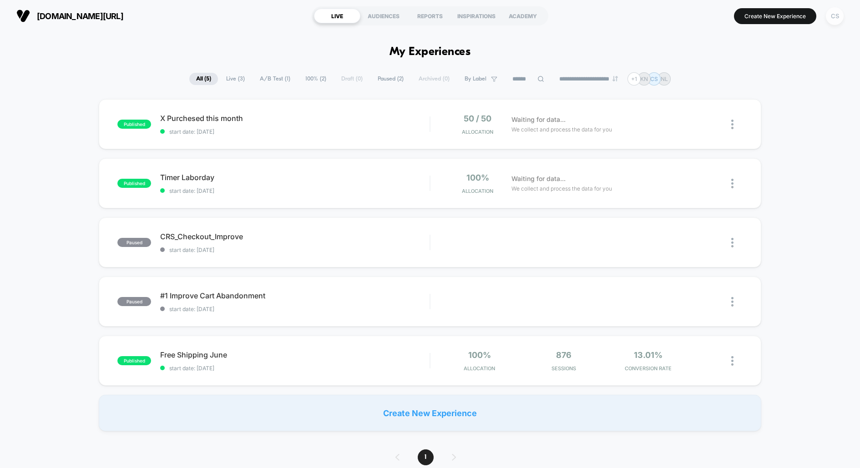
click at [828, 13] on div "CS" at bounding box center [835, 16] width 18 height 18
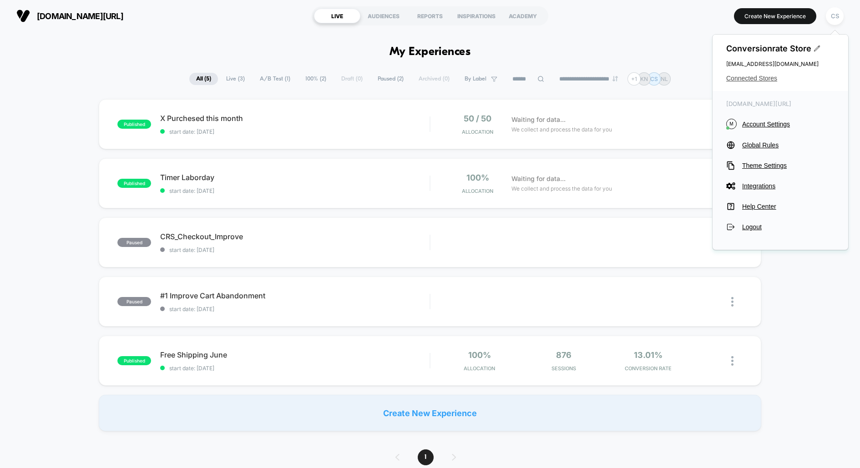
click at [769, 80] on span "Connected Stores" at bounding box center [780, 78] width 108 height 7
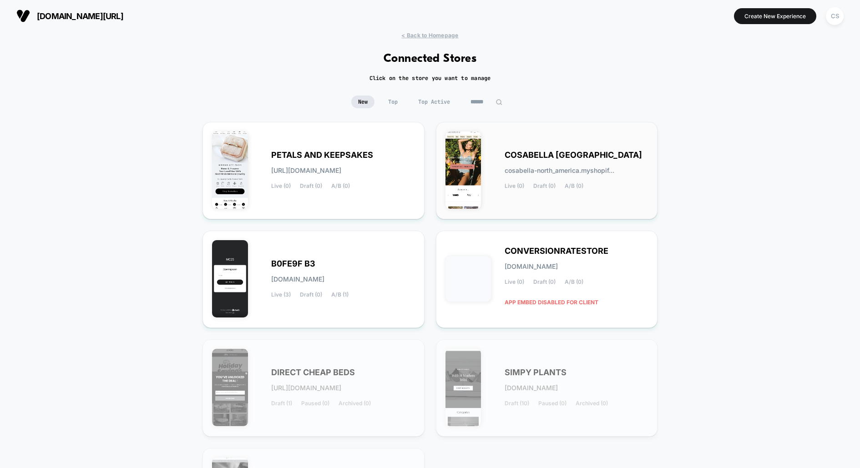
click at [459, 205] on img at bounding box center [463, 169] width 36 height 77
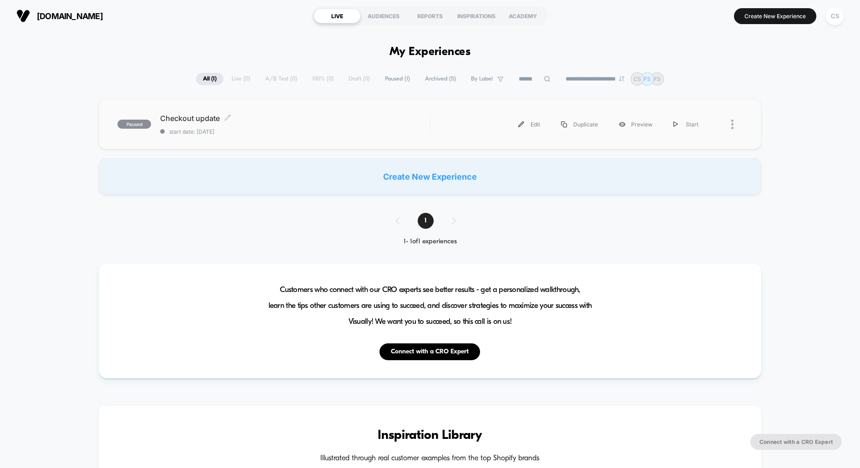
click at [286, 125] on div "Checkout update Click to edit experience details Click to edit experience detai…" at bounding box center [294, 124] width 269 height 21
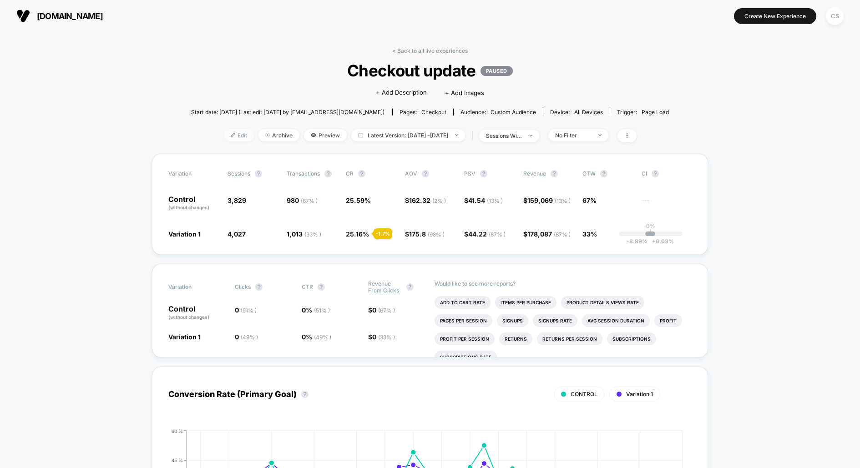
click at [232, 138] on span "Edit" at bounding box center [239, 135] width 30 height 12
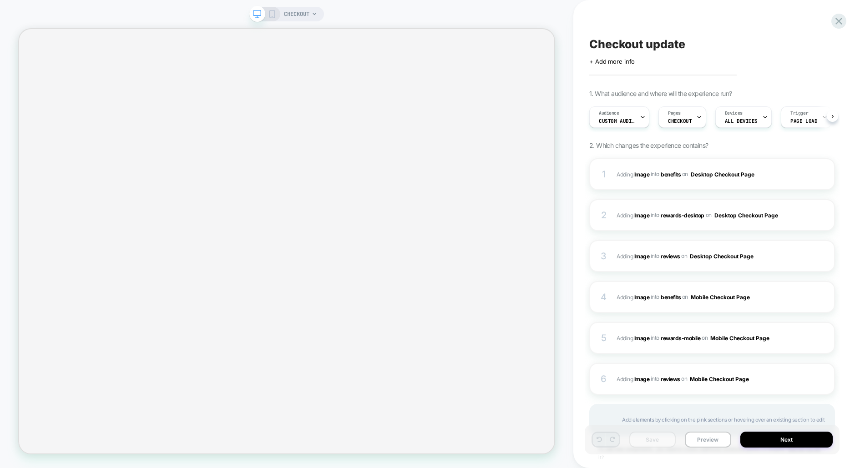
scroll to position [0, 0]
click at [635, 178] on span "#_loomi_addon_1751974720259 Adding Image INTO benefits benefits on Desktop Chec…" at bounding box center [703, 174] width 175 height 11
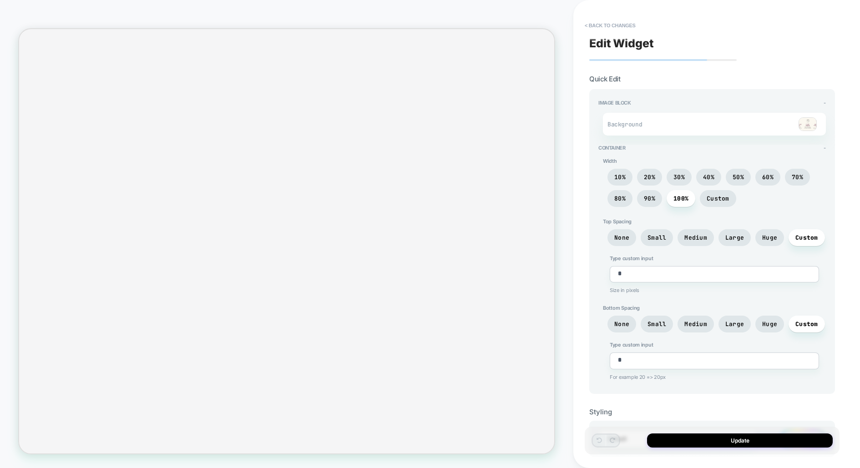
scroll to position [30, 0]
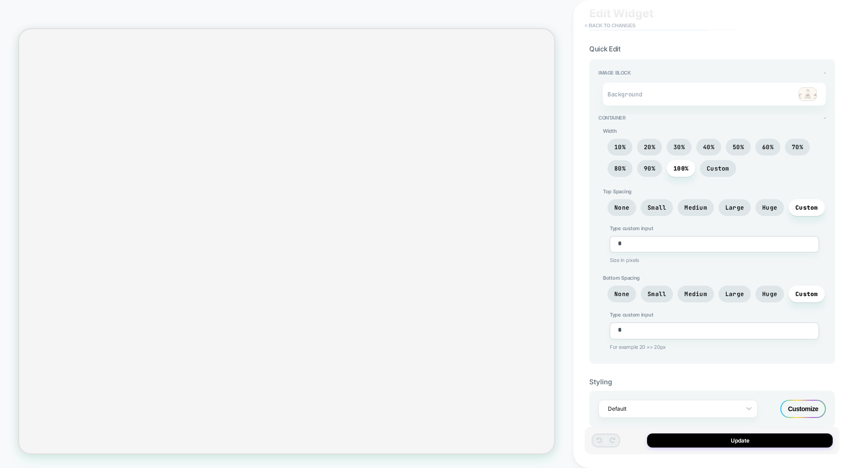
click at [616, 29] on button "< Back to changes" at bounding box center [610, 25] width 60 height 15
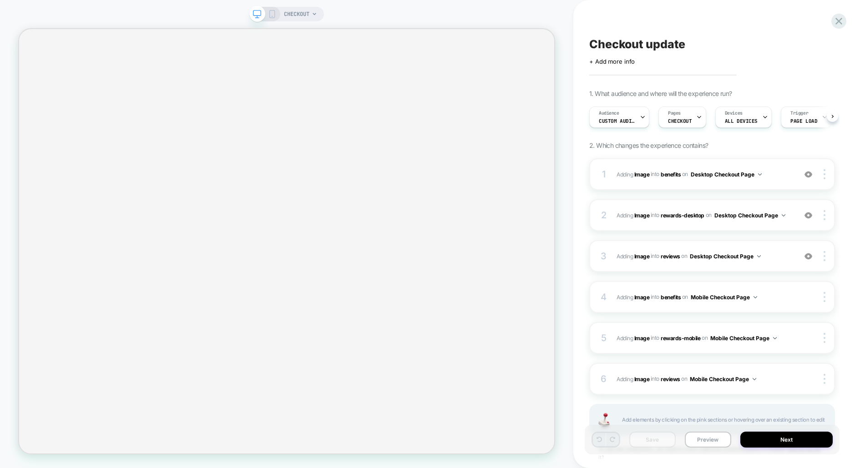
scroll to position [0, 0]
click at [639, 255] on b "Image" at bounding box center [641, 255] width 15 height 7
type textarea "*"
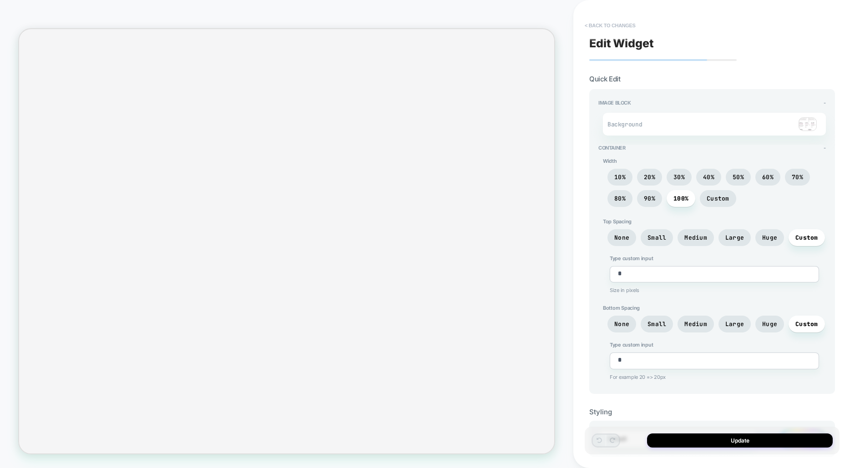
click at [630, 28] on button "< Back to changes" at bounding box center [610, 25] width 60 height 15
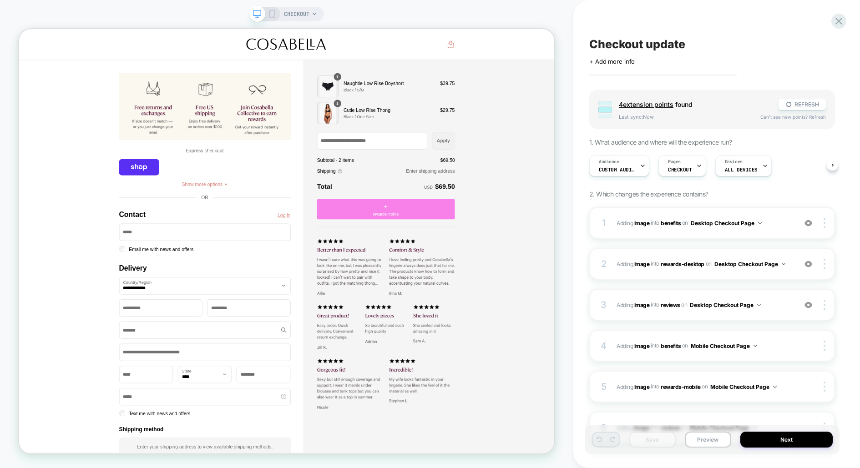
click at [508, 262] on span "+" at bounding box center [507, 265] width 5 height 14
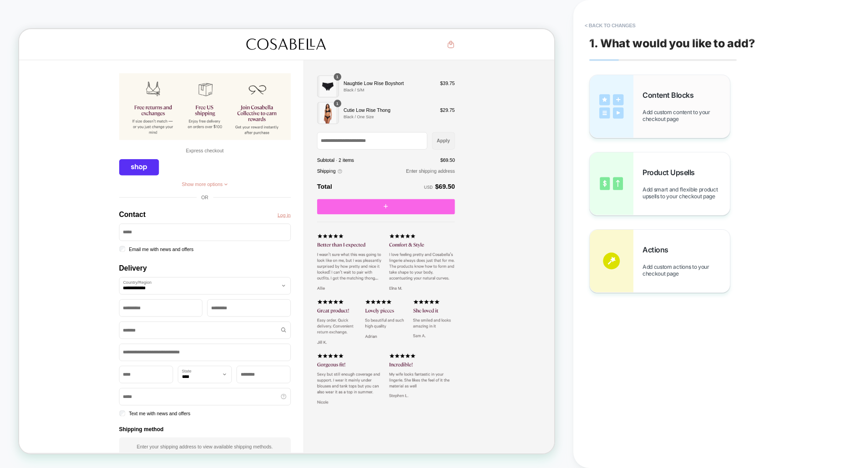
click at [655, 110] on span "Add custom content to your checkout page" at bounding box center [685, 116] width 87 height 14
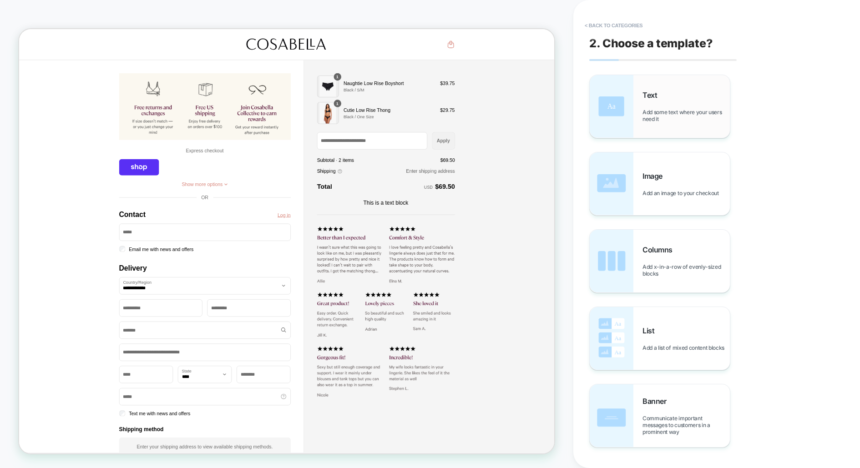
scroll to position [25, 0]
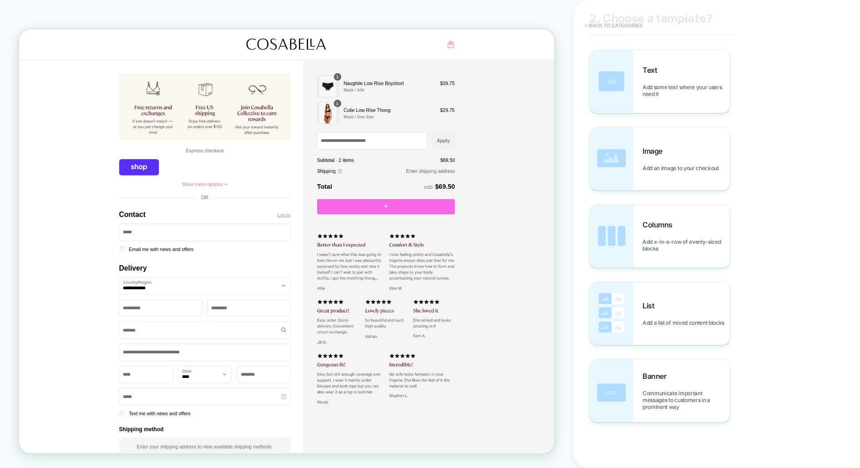
click at [596, 20] on button "< Back to categories" at bounding box center [613, 25] width 67 height 15
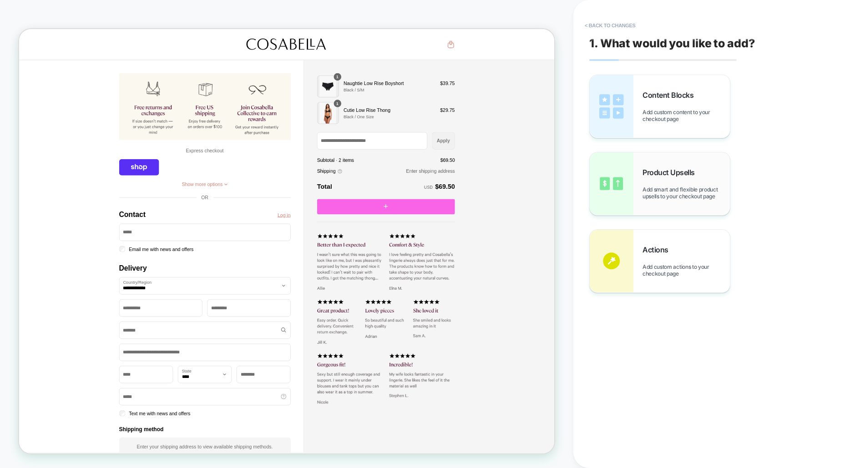
click at [646, 179] on div "Product Upsells Add smart and flexible product upsells to your checkout page" at bounding box center [685, 184] width 87 height 32
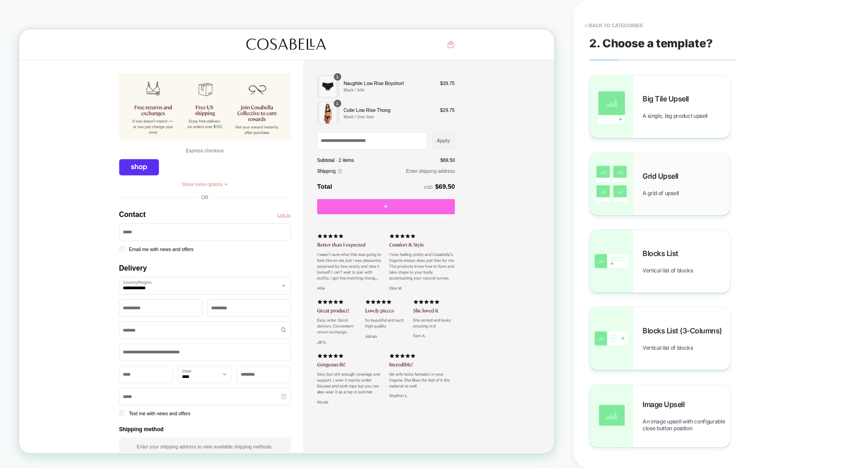
scroll to position [25, 0]
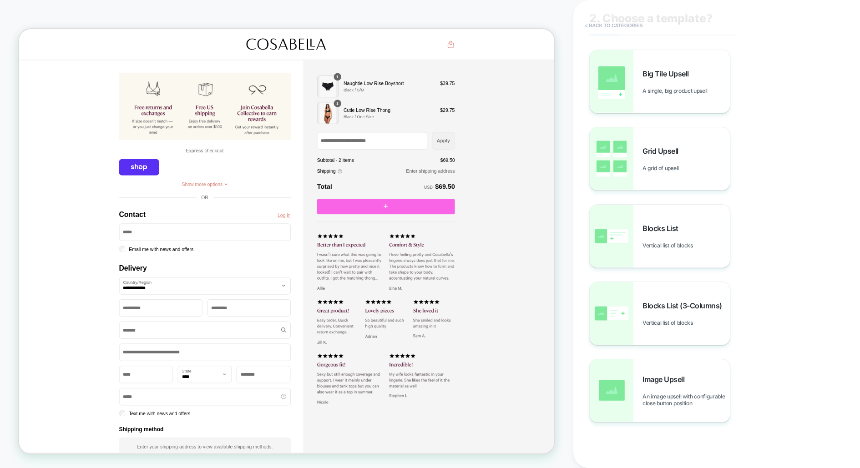
click at [604, 27] on button "< Back to categories" at bounding box center [613, 25] width 67 height 15
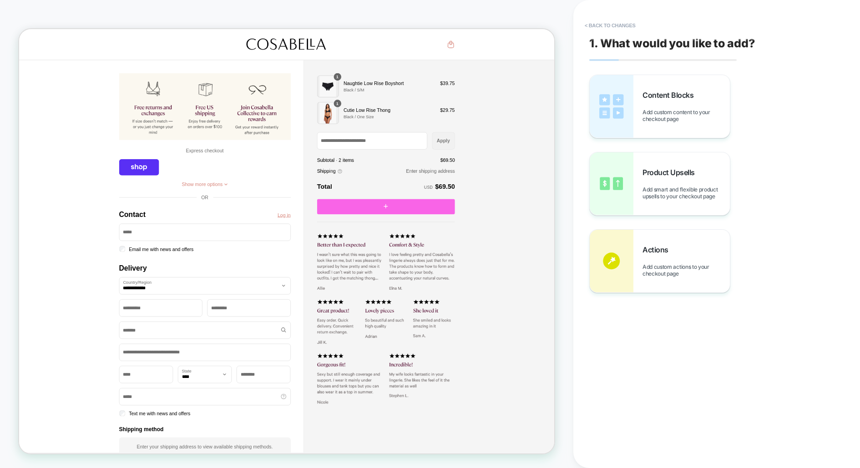
click at [640, 227] on div "Content Blocks Add custom content to your checkout page Product Upsells Add sma…" at bounding box center [712, 184] width 246 height 218
click at [636, 241] on div "Actions Add custom actions to your checkout page" at bounding box center [659, 261] width 140 height 63
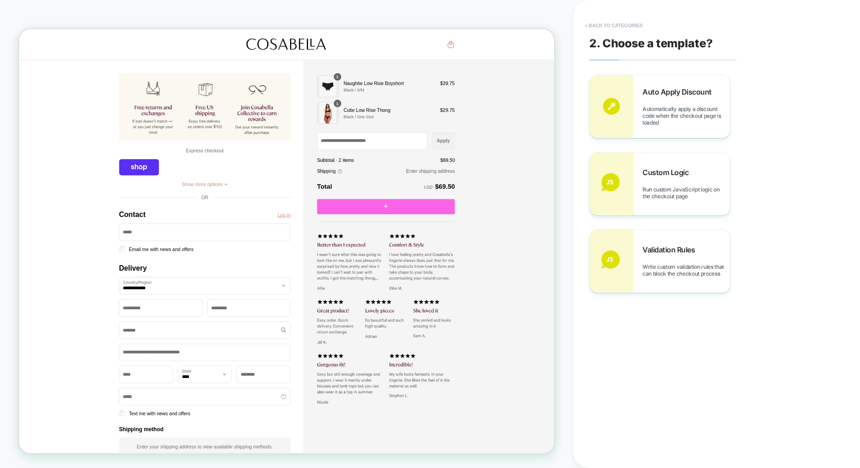
click at [605, 30] on button "< Back to categories" at bounding box center [613, 25] width 67 height 15
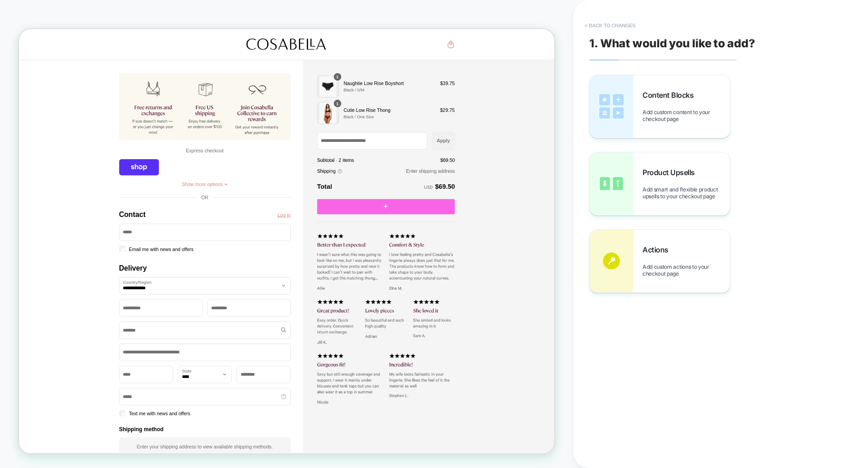
click at [605, 30] on button "< Back to changes" at bounding box center [610, 25] width 60 height 15
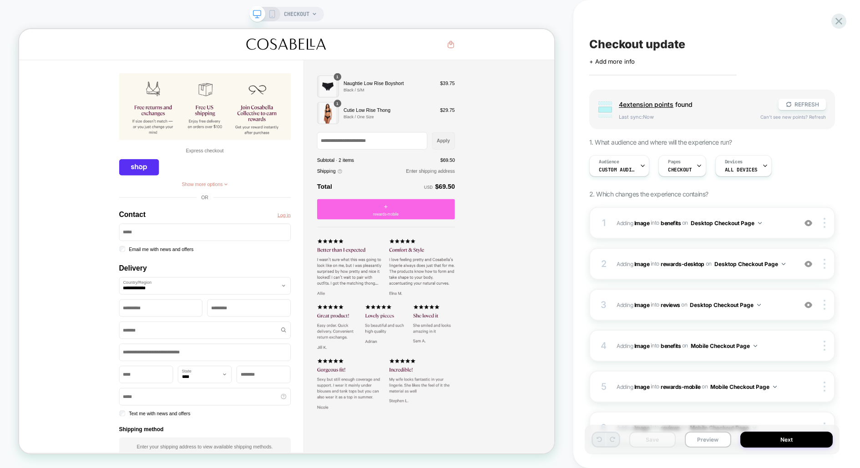
click at [827, 15] on div "Checkout update Click to edit experience details + Add more info Group 4 extens…" at bounding box center [711, 234] width 255 height 450
click at [832, 15] on icon at bounding box center [838, 21] width 12 height 12
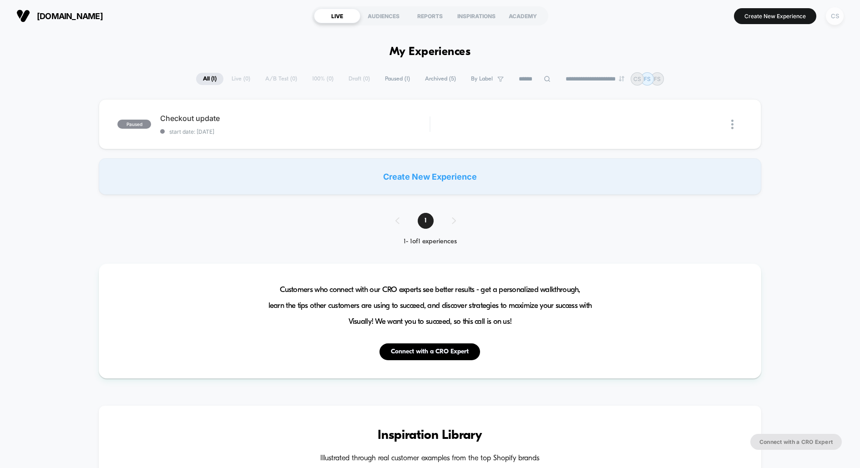
click at [828, 11] on div "CS" at bounding box center [835, 16] width 18 height 18
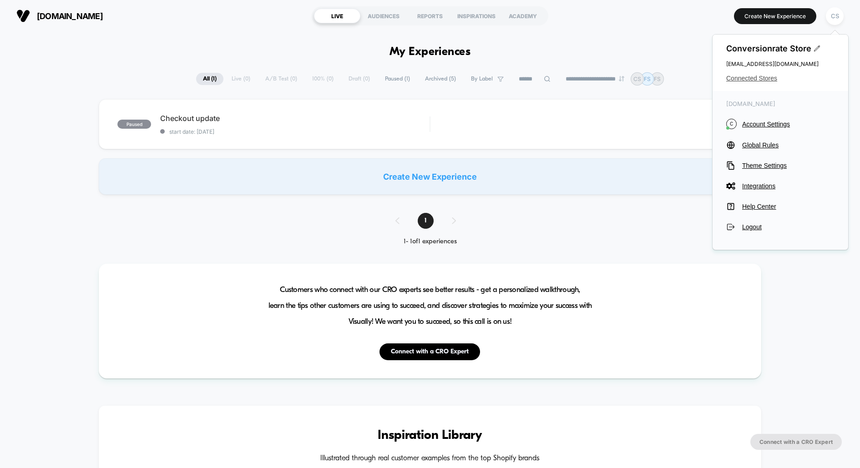
click at [752, 80] on span "Connected Stores" at bounding box center [780, 78] width 108 height 7
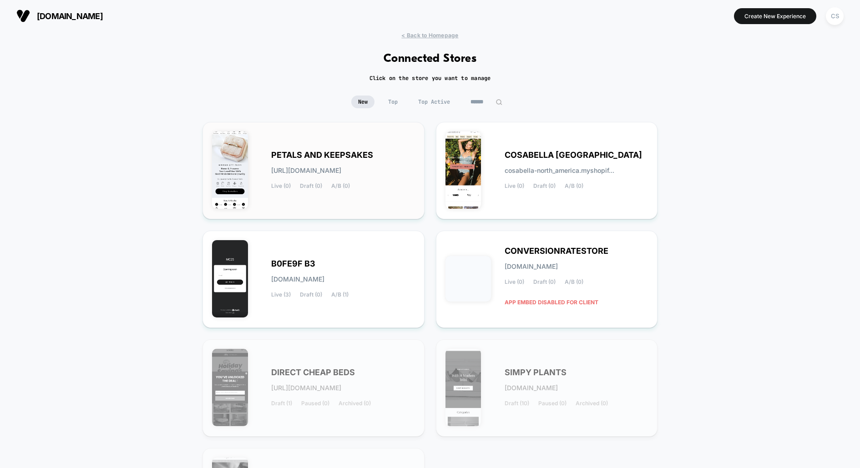
click at [292, 203] on div "PETALS AND KEEPSAKES petals-and_keepsakes.myshopify.com Live (0) Draft (0) A/B …" at bounding box center [313, 170] width 203 height 78
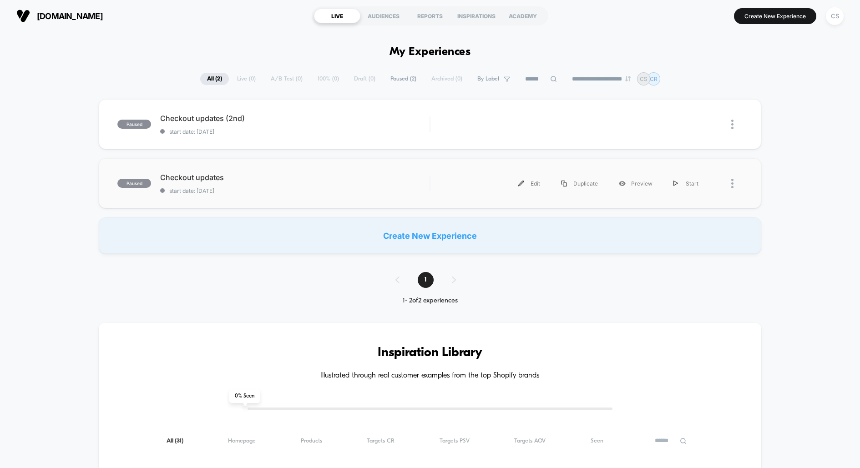
click at [196, 170] on div "paused Checkout updates start date: 12.08.2025 Edit Duplicate Preview Start" at bounding box center [430, 183] width 662 height 50
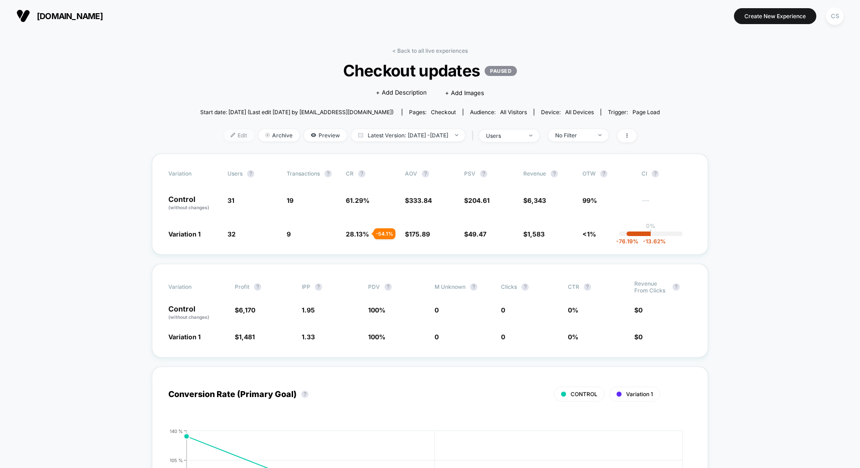
click at [230, 137] on span "Edit" at bounding box center [239, 135] width 30 height 12
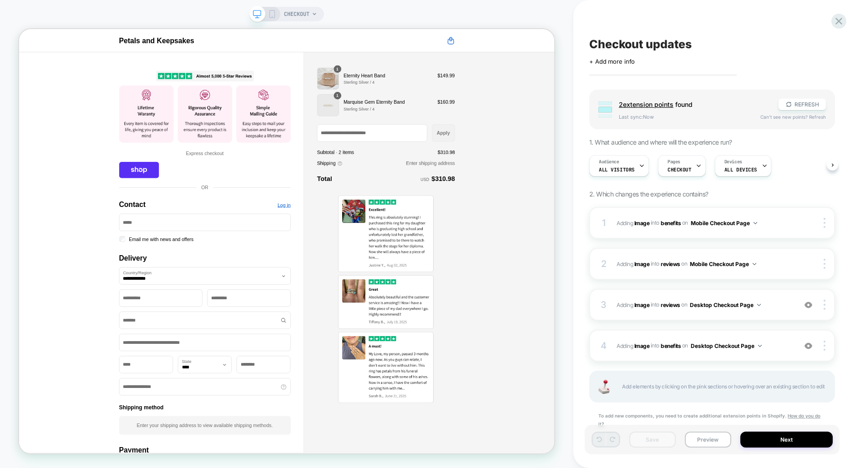
scroll to position [8, 0]
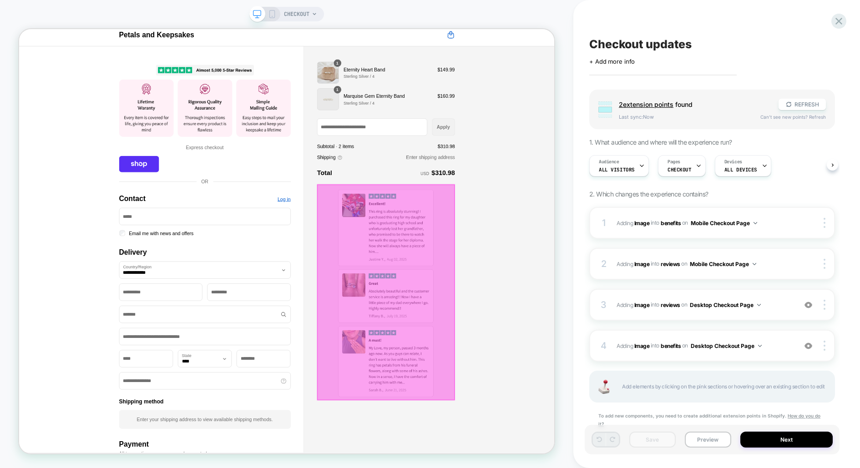
click at [521, 301] on div at bounding box center [508, 380] width 184 height 288
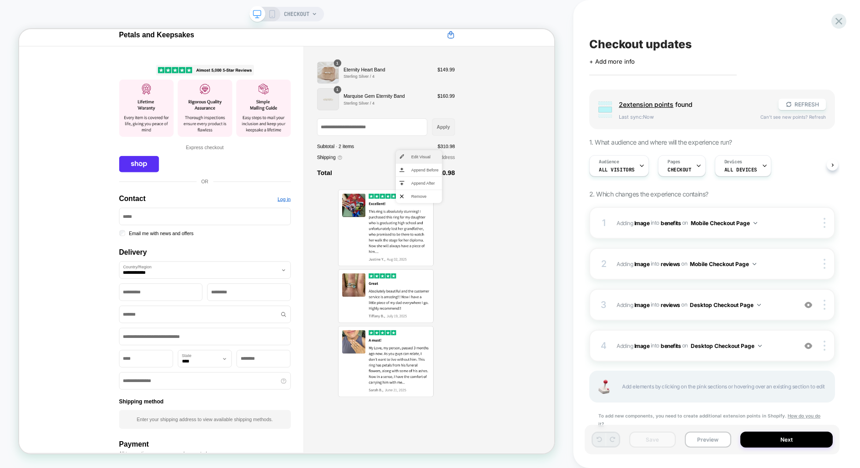
click at [558, 194] on li "Edit Visual" at bounding box center [551, 199] width 61 height 17
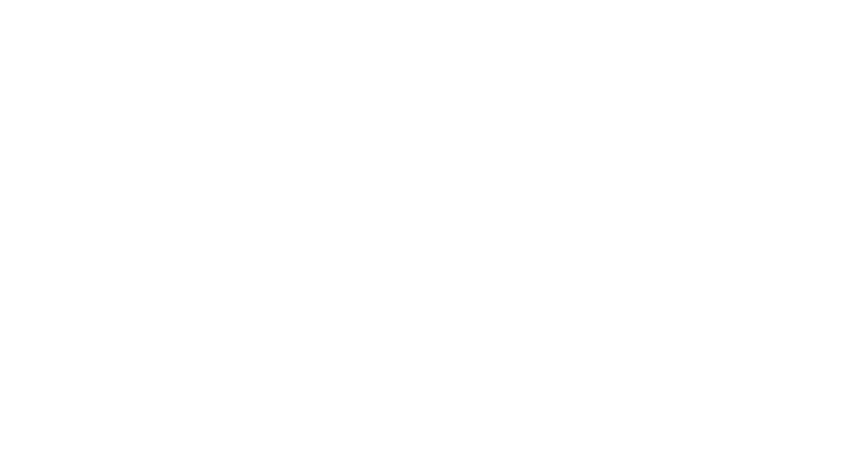
click at [381, 4] on html "-Infinity" at bounding box center [430, 2] width 860 height 4
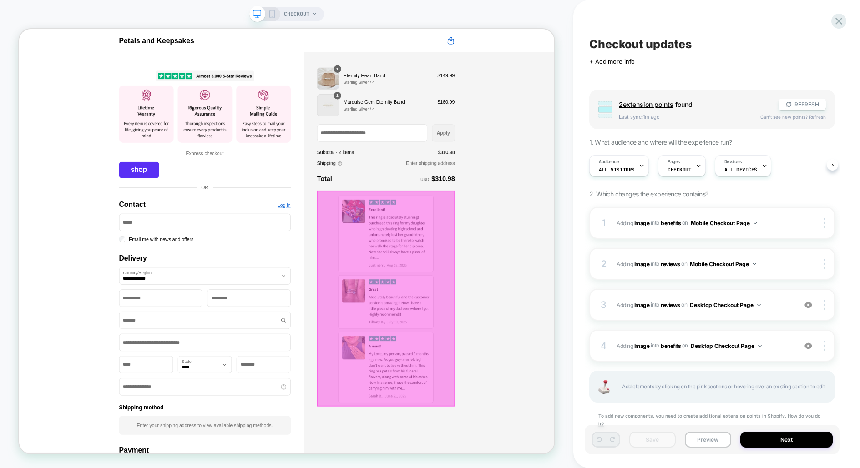
click at [488, 305] on div at bounding box center [508, 389] width 184 height 288
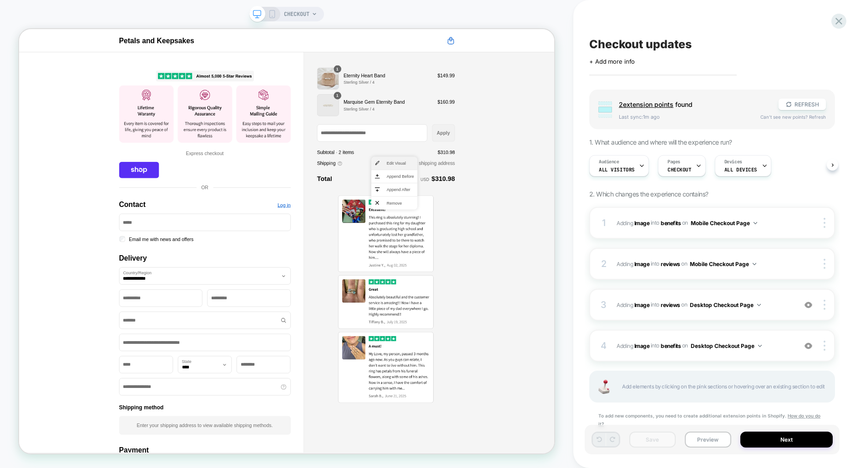
click at [506, 207] on li "Edit Visual" at bounding box center [518, 207] width 61 height 17
